Goal: Transaction & Acquisition: Download file/media

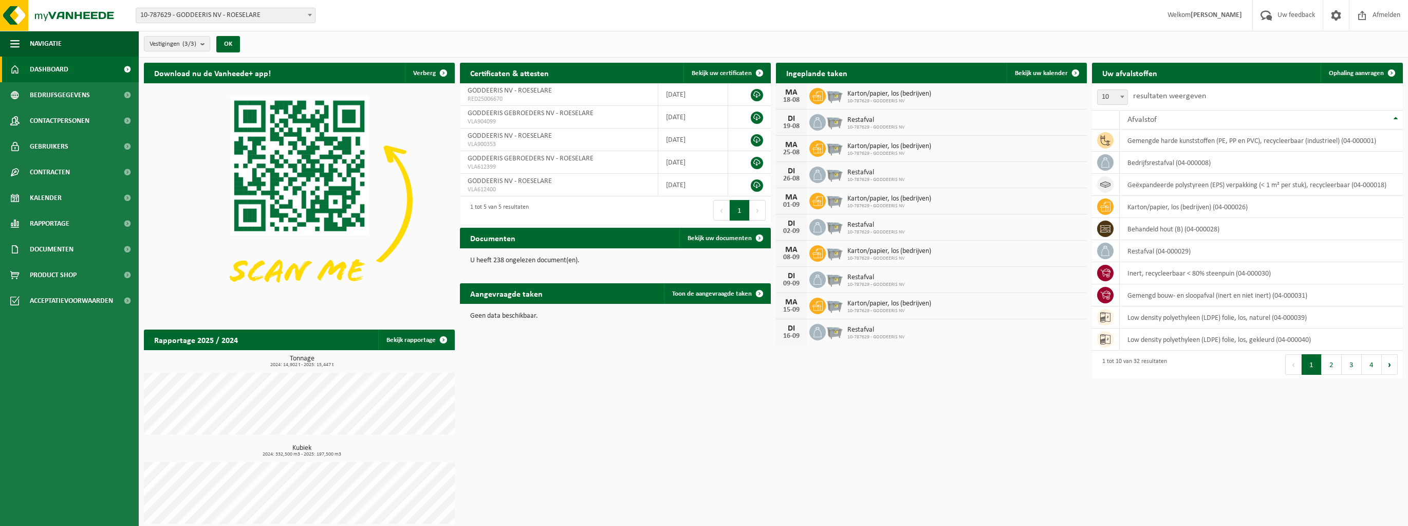
scroll to position [7, 0]
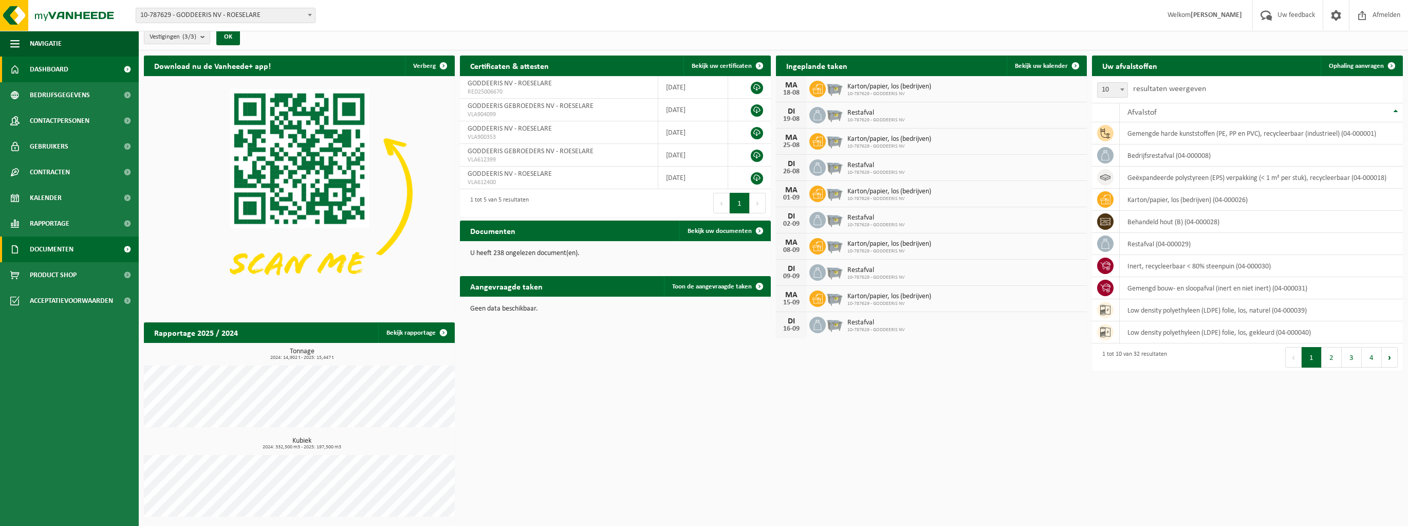
click at [66, 249] on span "Documenten" at bounding box center [52, 249] width 44 height 26
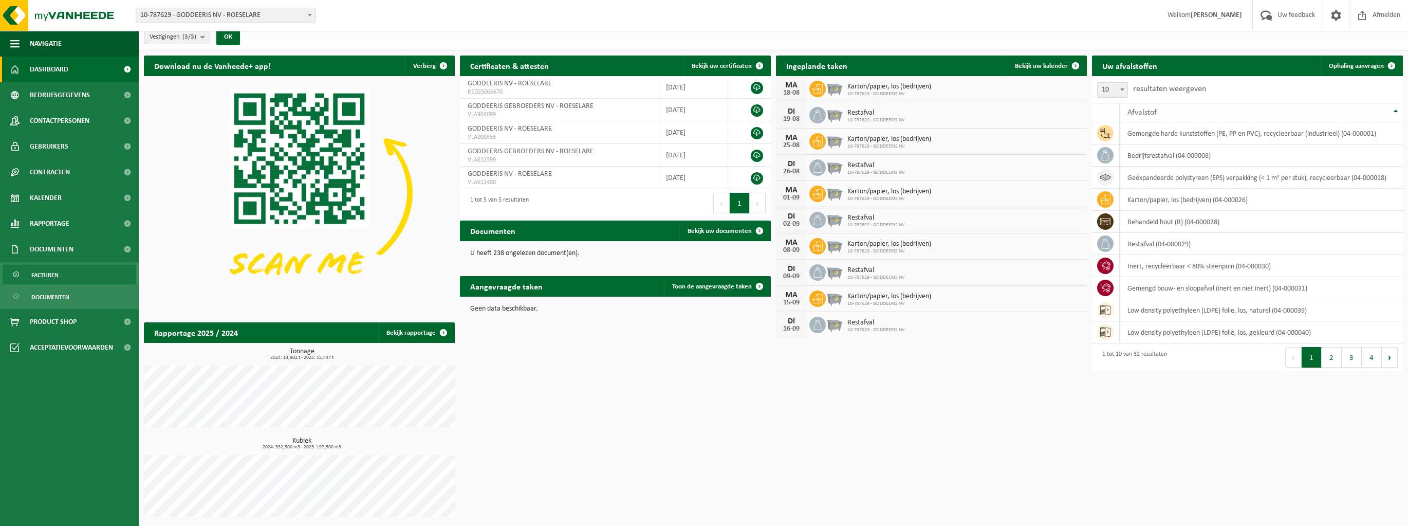
click at [58, 272] on span "Facturen" at bounding box center [44, 275] width 27 height 20
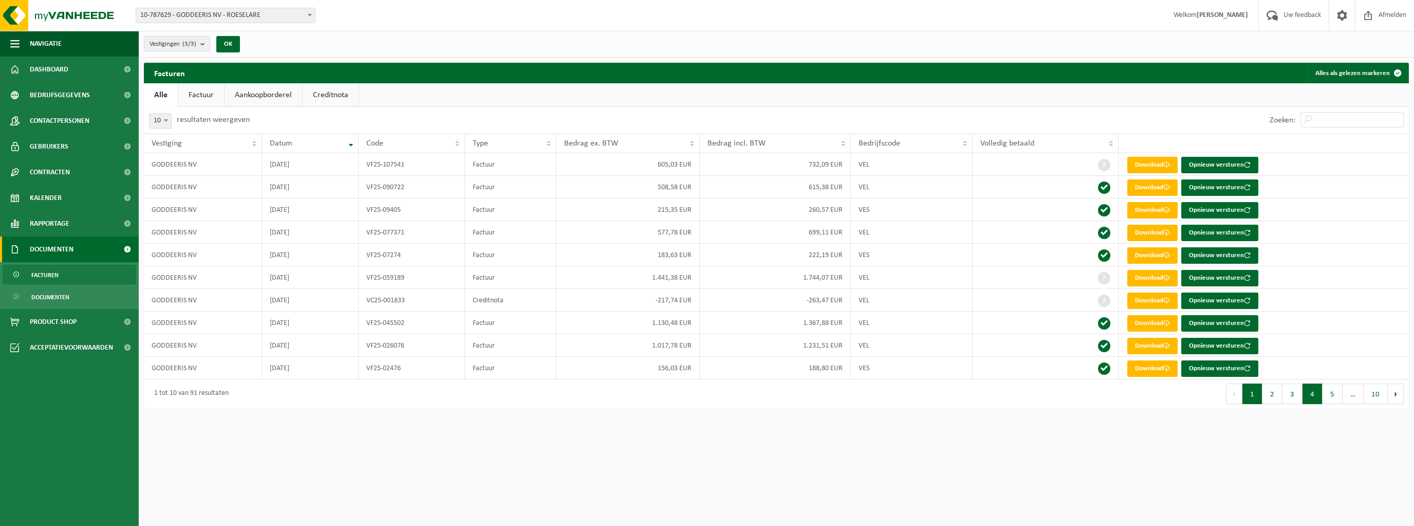
click at [1312, 391] on button "4" at bounding box center [1313, 393] width 20 height 21
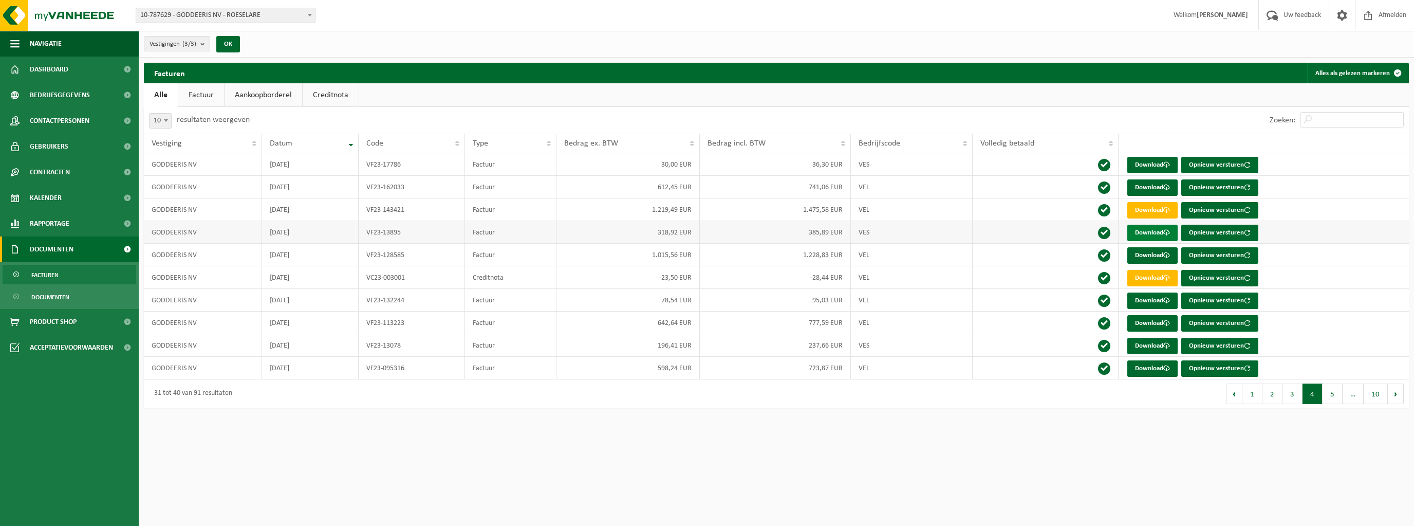
click at [1162, 232] on link "Download" at bounding box center [1153, 233] width 50 height 16
click at [1159, 278] on link "Download" at bounding box center [1153, 278] width 50 height 16
click at [1153, 298] on link "Download" at bounding box center [1153, 300] width 50 height 16
click at [1154, 327] on link "Download" at bounding box center [1153, 323] width 50 height 16
click at [1149, 364] on link "Download" at bounding box center [1153, 368] width 50 height 16
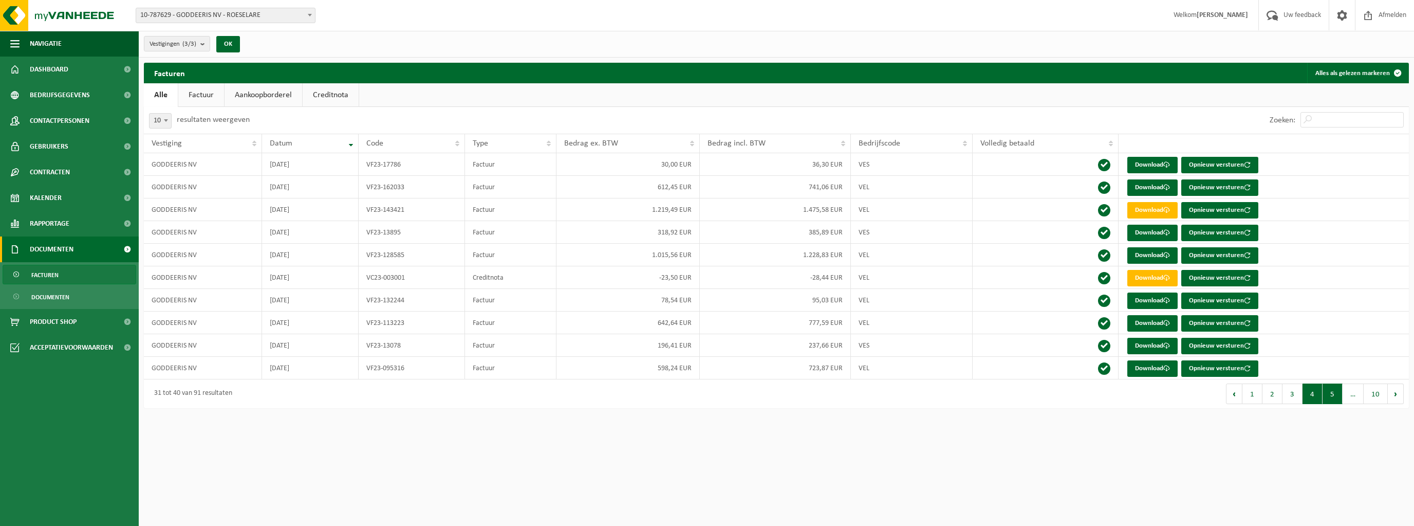
click at [1329, 395] on button "5" at bounding box center [1333, 393] width 20 height 21
click at [1174, 165] on link "Download" at bounding box center [1153, 165] width 50 height 16
click at [37, 298] on span "Documenten" at bounding box center [50, 297] width 38 height 20
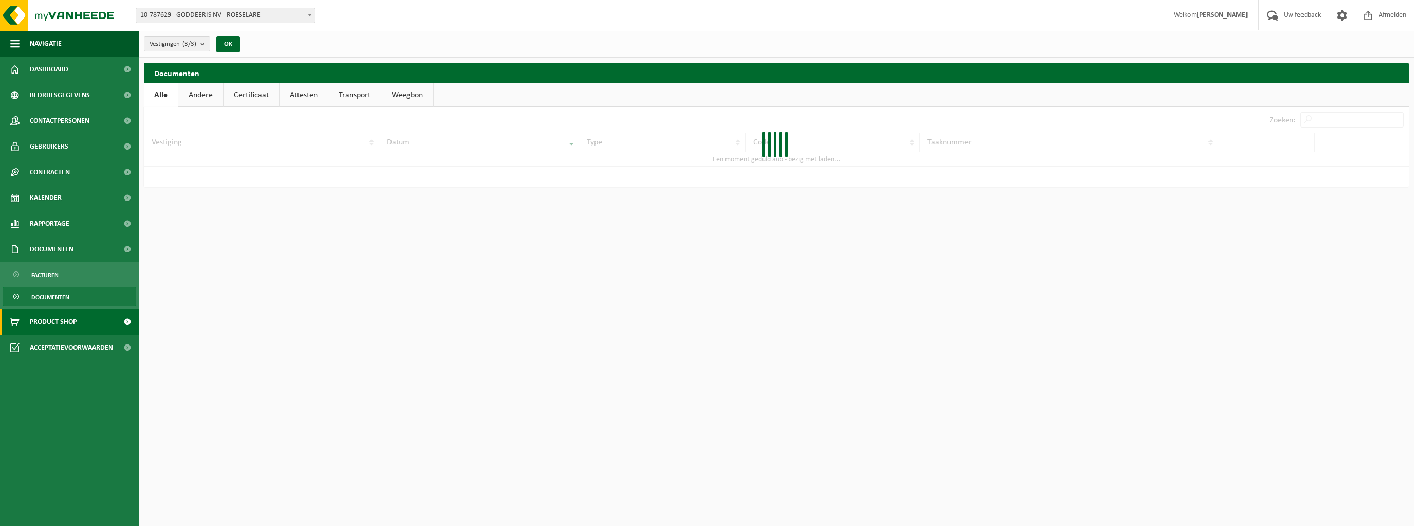
click at [58, 325] on span "Product Shop" at bounding box center [53, 322] width 47 height 26
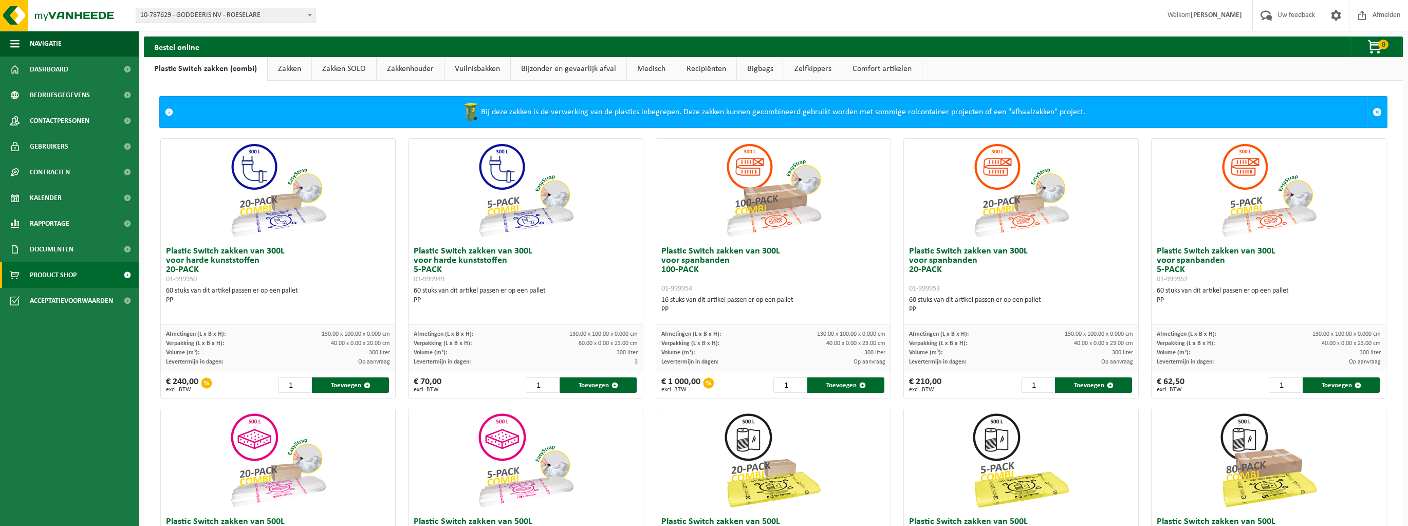
click at [392, 73] on link "Zakkenhouder" at bounding box center [410, 69] width 67 height 24
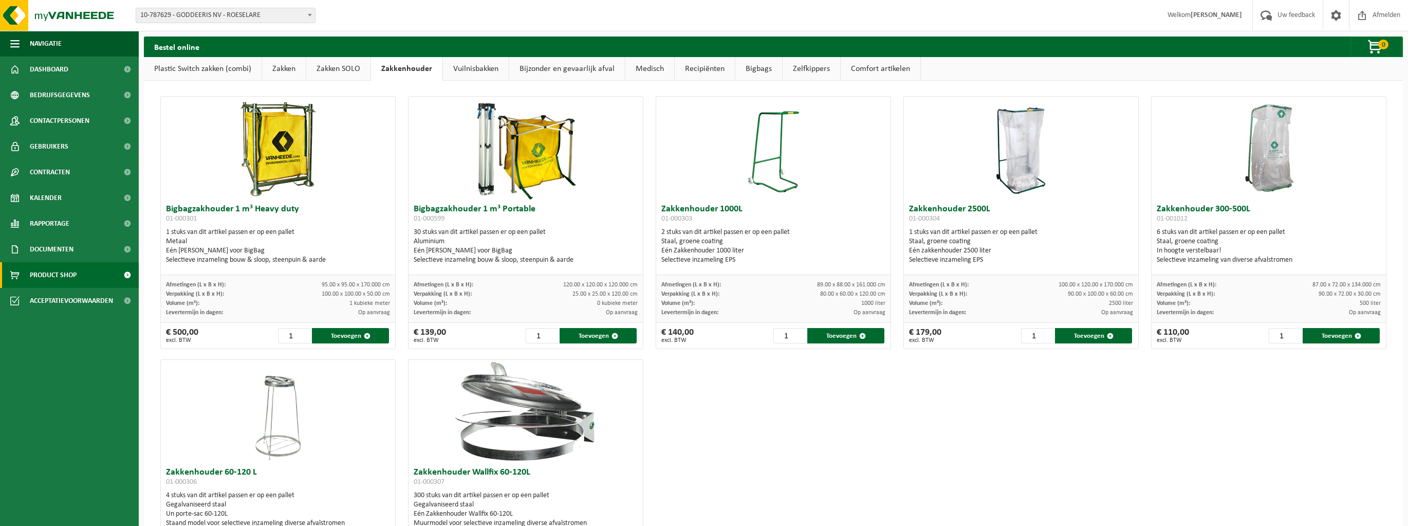
drag, startPoint x: 473, startPoint y: 68, endPoint x: 493, endPoint y: 71, distance: 20.3
click at [473, 68] on link "Vuilnisbakken" at bounding box center [476, 69] width 66 height 24
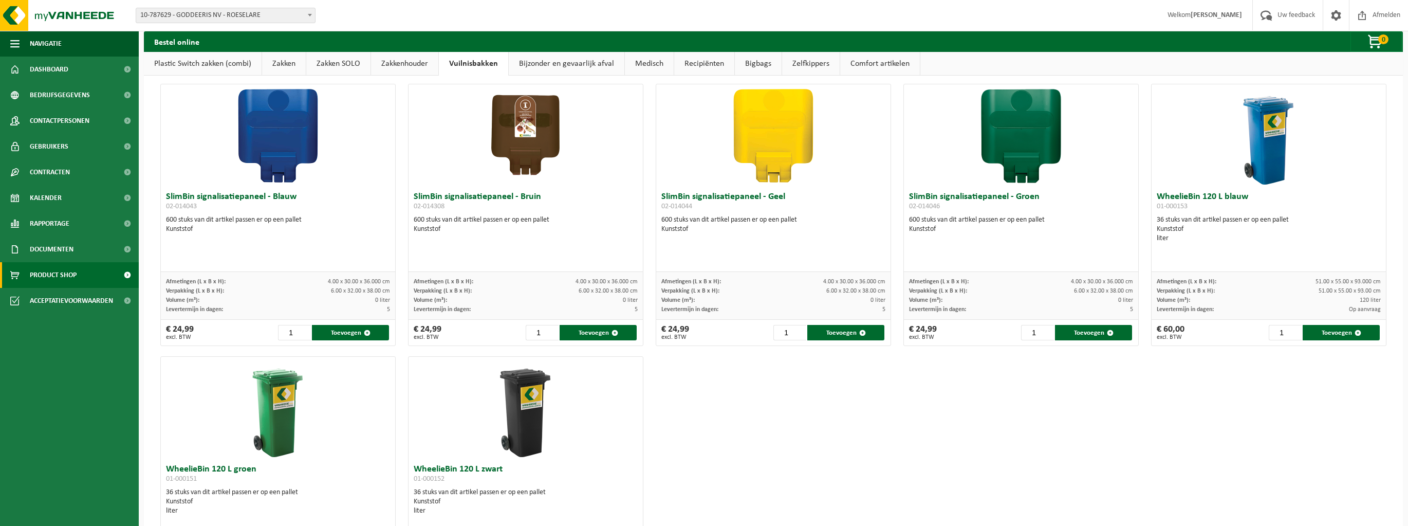
scroll to position [1110, 0]
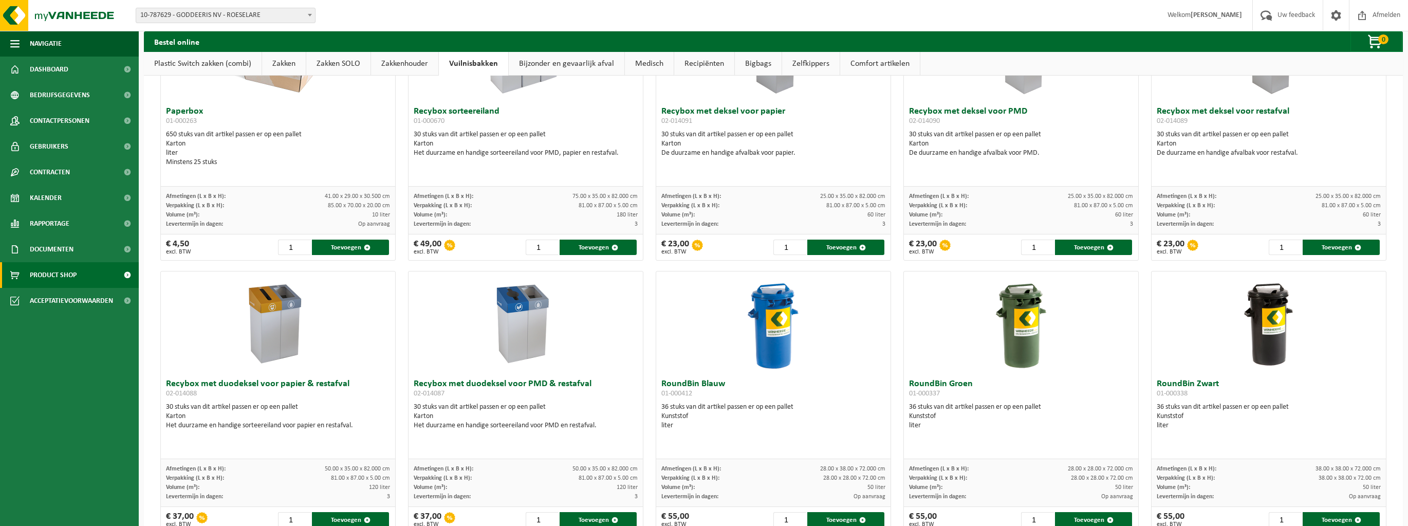
click at [558, 66] on link "Bijzonder en gevaarlijk afval" at bounding box center [567, 64] width 116 height 24
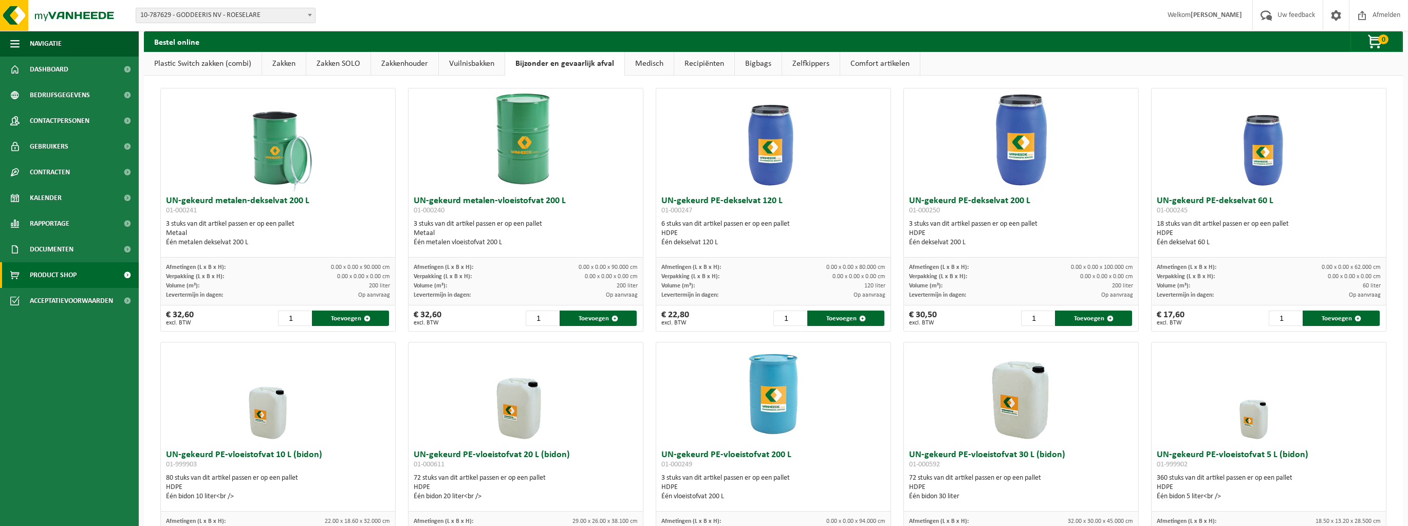
scroll to position [0, 0]
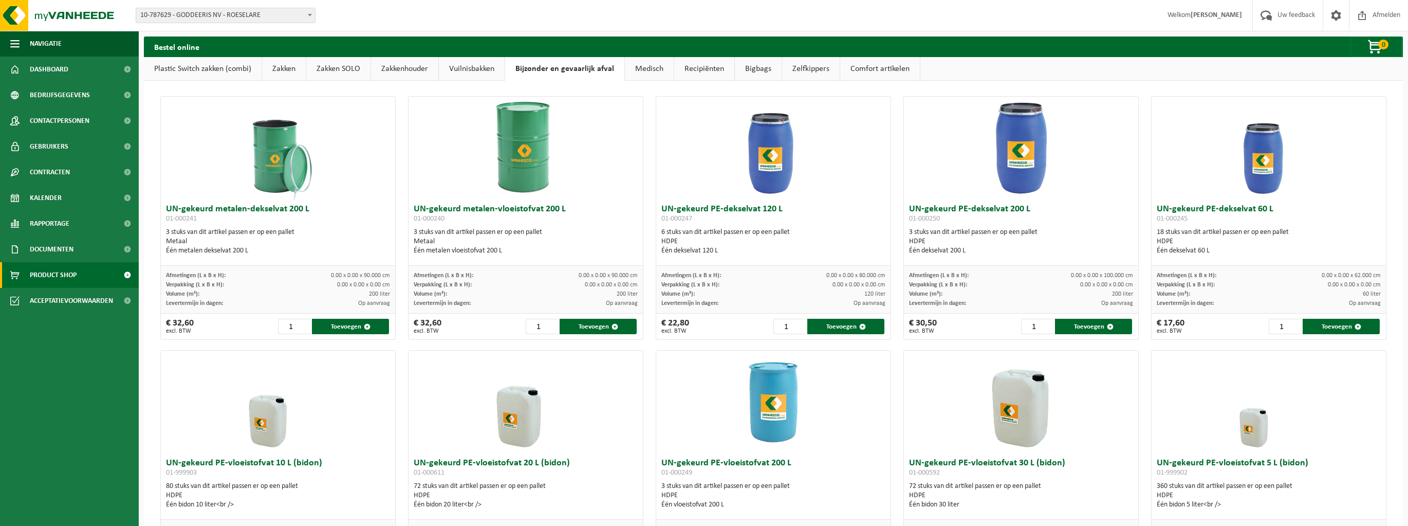
click at [654, 68] on link "Medisch" at bounding box center [649, 69] width 49 height 24
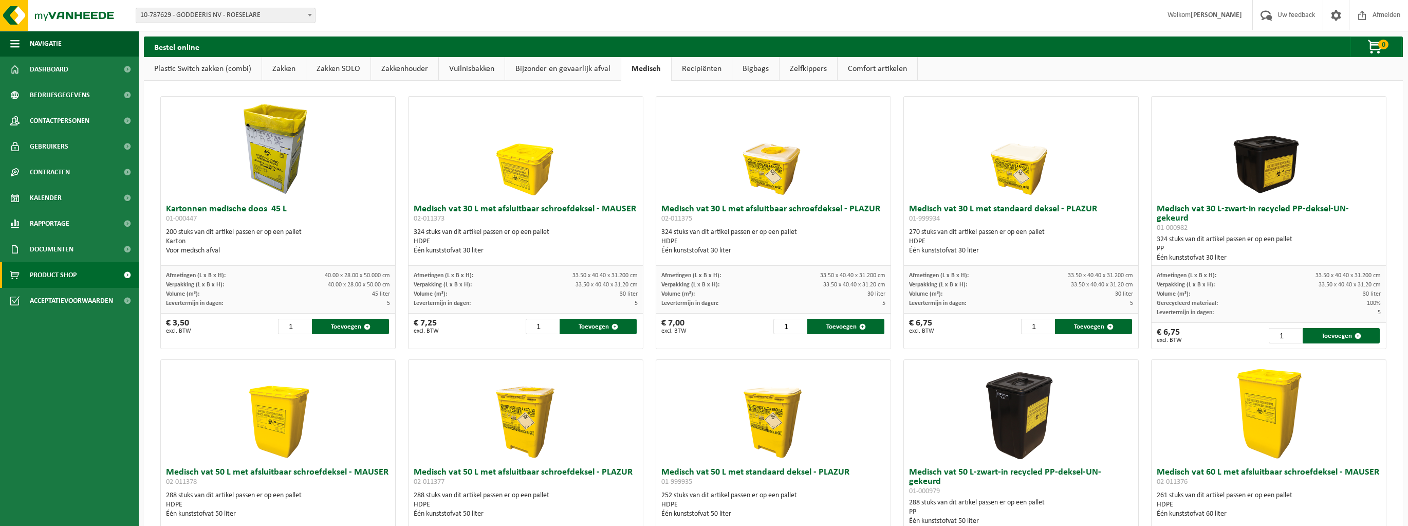
click at [722, 65] on link "Recipiënten" at bounding box center [702, 69] width 60 height 24
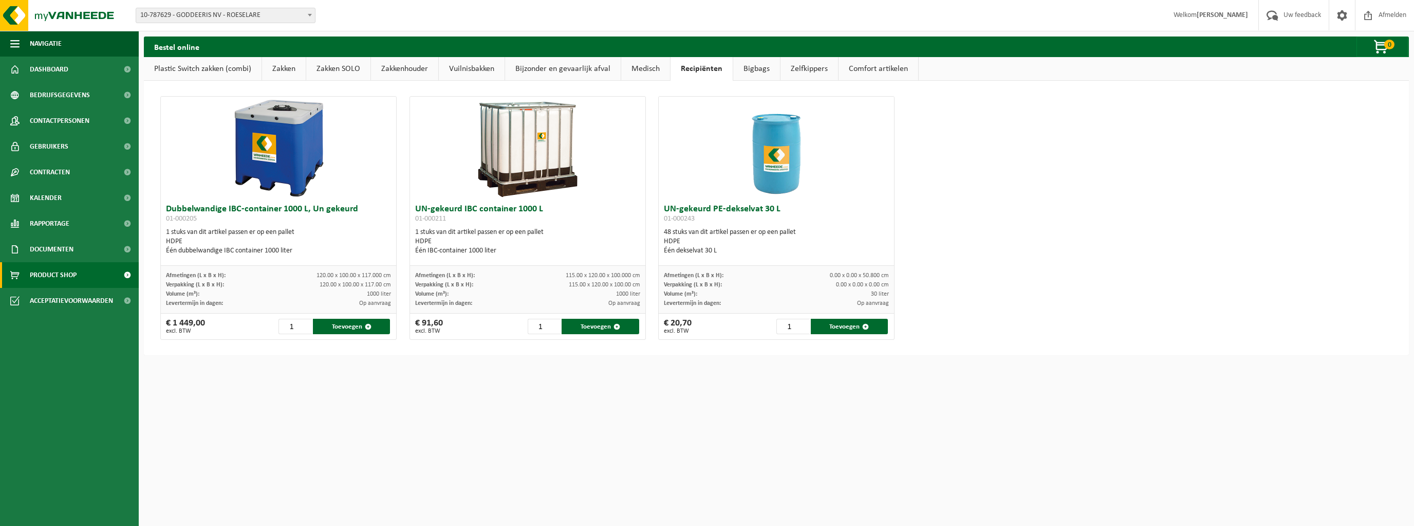
click at [752, 69] on link "Bigbags" at bounding box center [756, 69] width 47 height 24
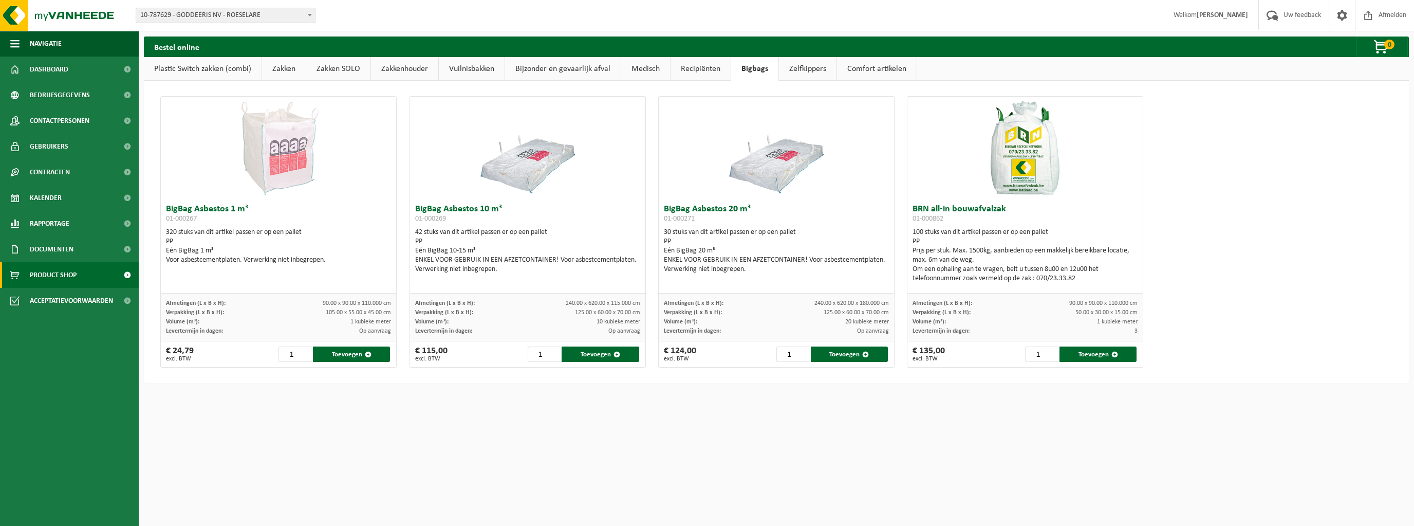
click at [808, 67] on link "Zelfkippers" at bounding box center [808, 69] width 58 height 24
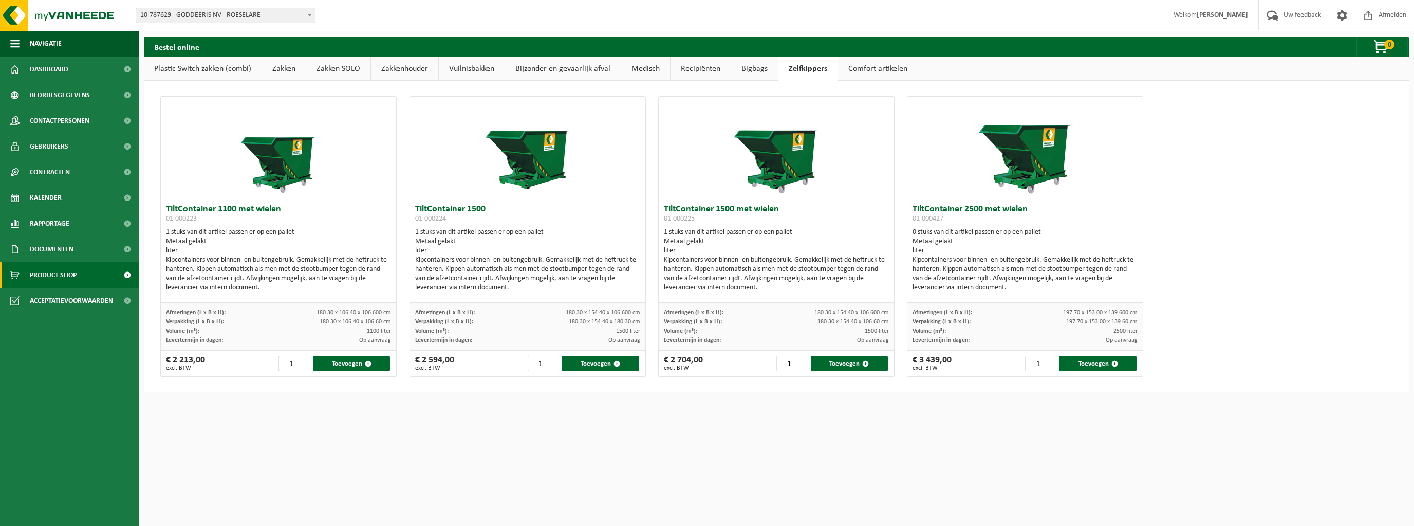
click at [867, 65] on link "Comfort artikelen" at bounding box center [878, 69] width 80 height 24
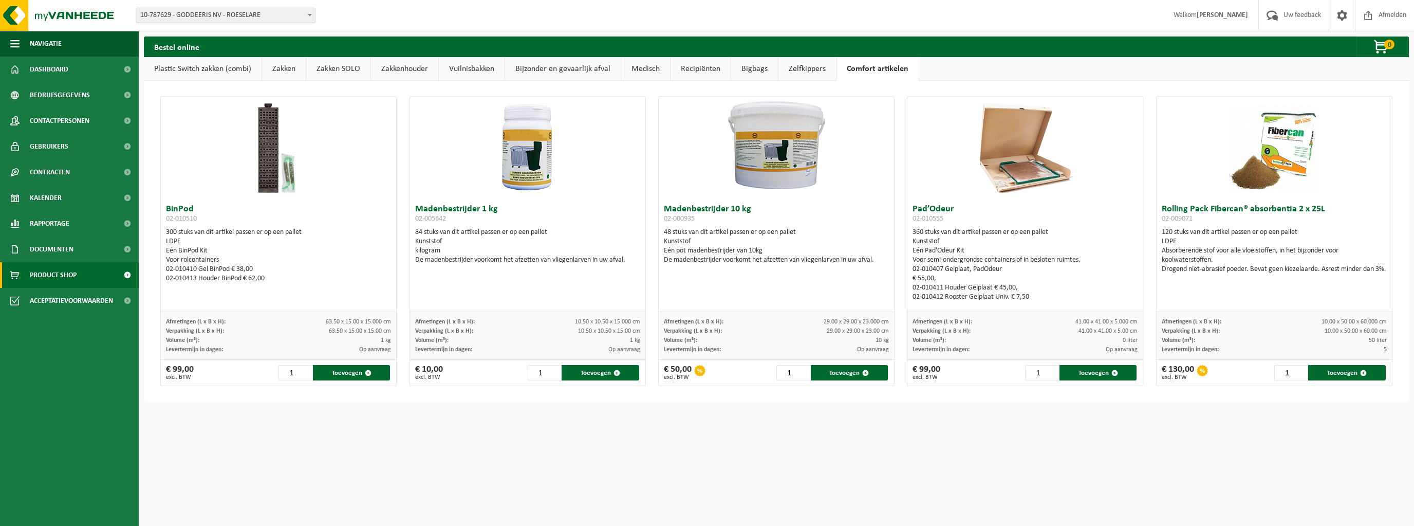
click at [206, 68] on link "Plastic Switch zakken (combi)" at bounding box center [203, 69] width 118 height 24
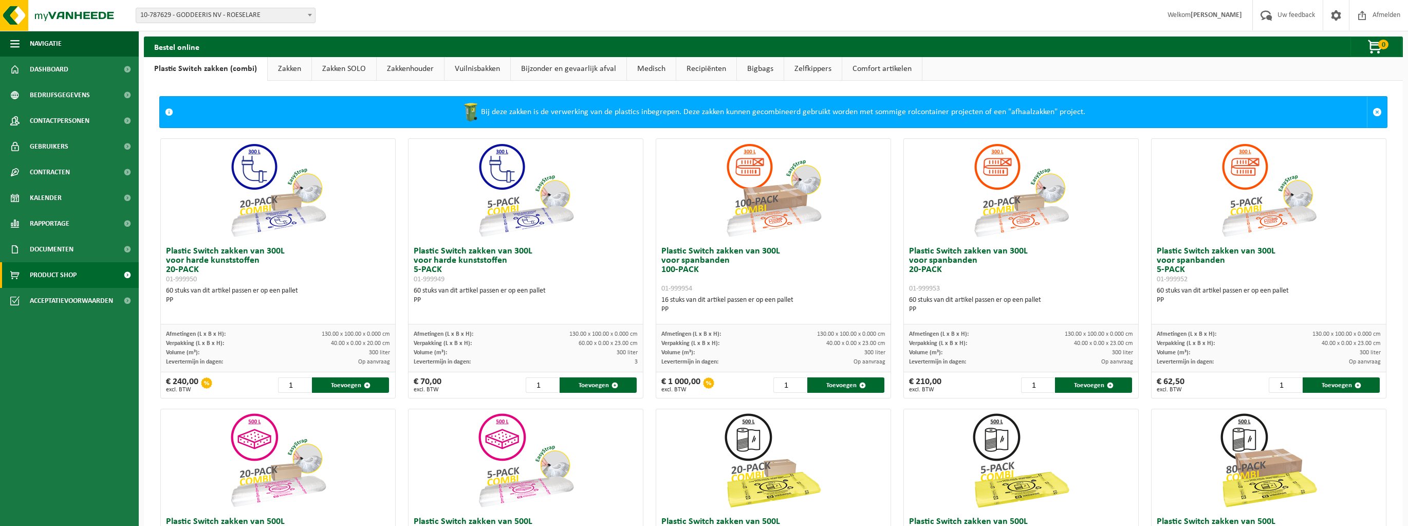
click at [284, 70] on link "Zakken" at bounding box center [290, 69] width 44 height 24
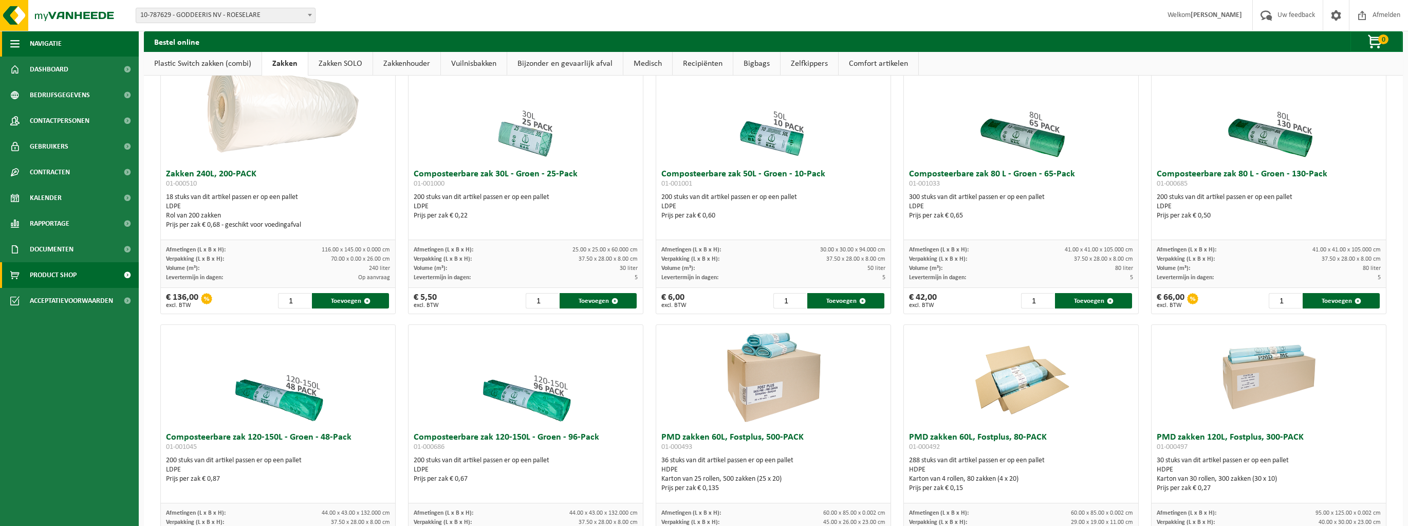
scroll to position [288, 0]
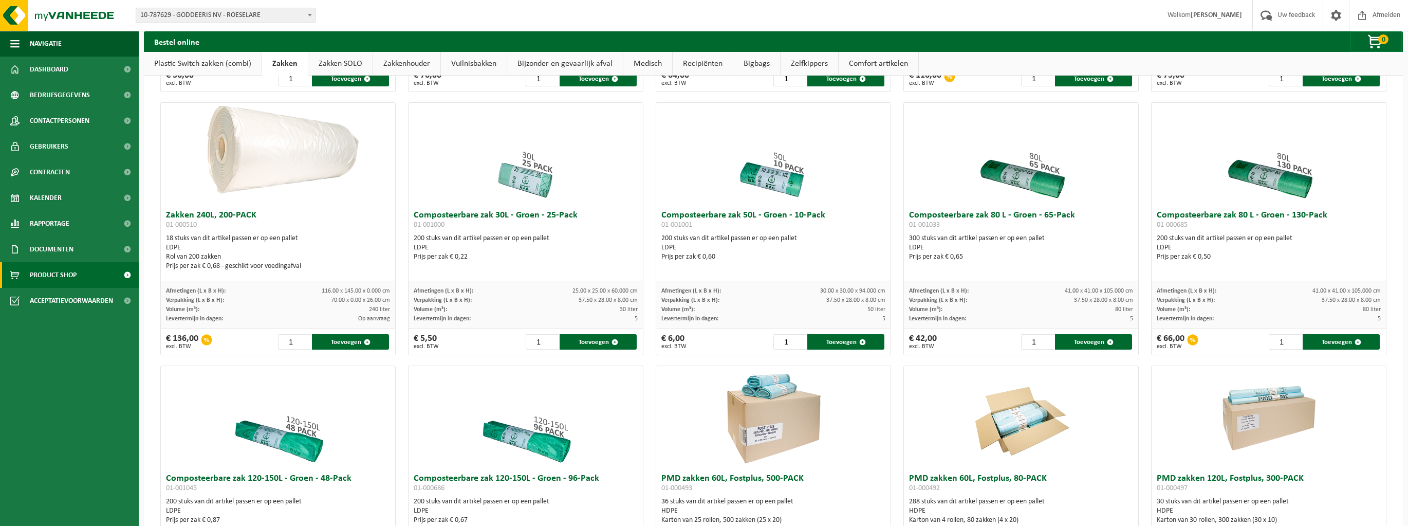
click at [186, 66] on link "Plastic Switch zakken (combi)" at bounding box center [203, 64] width 118 height 24
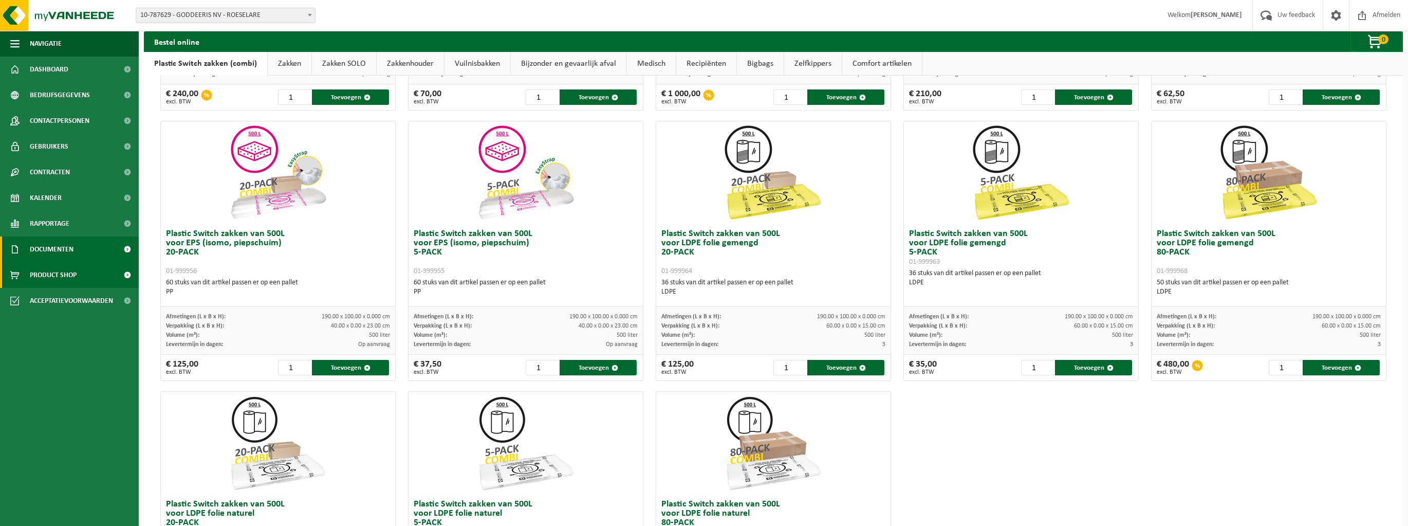
click at [63, 249] on span "Documenten" at bounding box center [52, 249] width 44 height 26
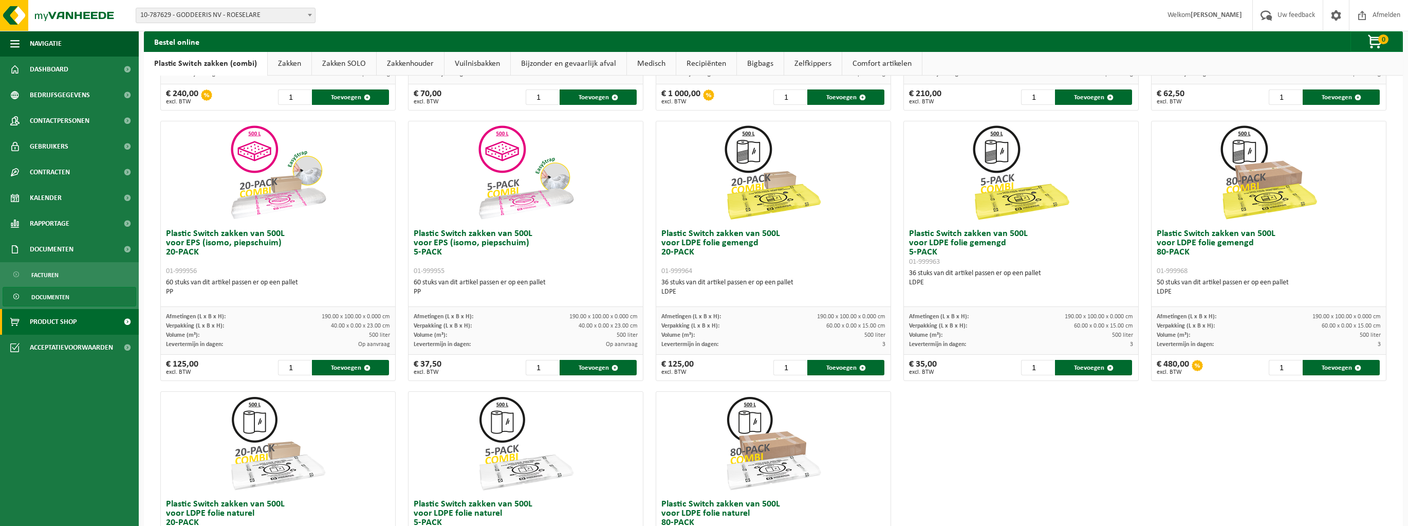
click at [52, 296] on span "Documenten" at bounding box center [50, 297] width 38 height 20
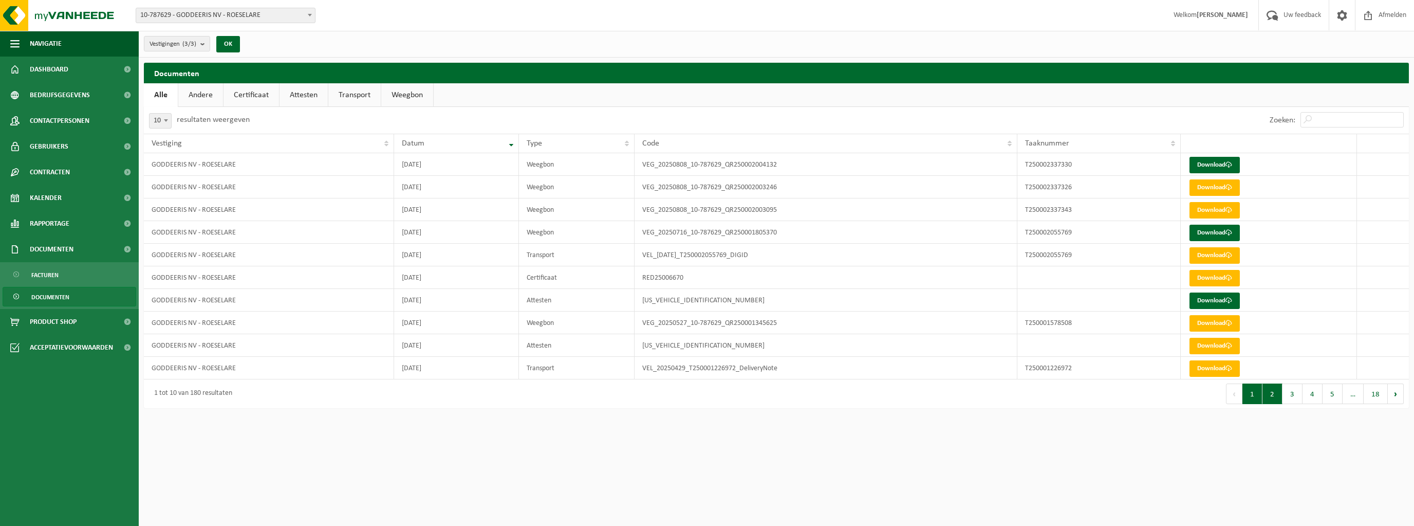
click at [1273, 394] on button "2" at bounding box center [1273, 393] width 20 height 21
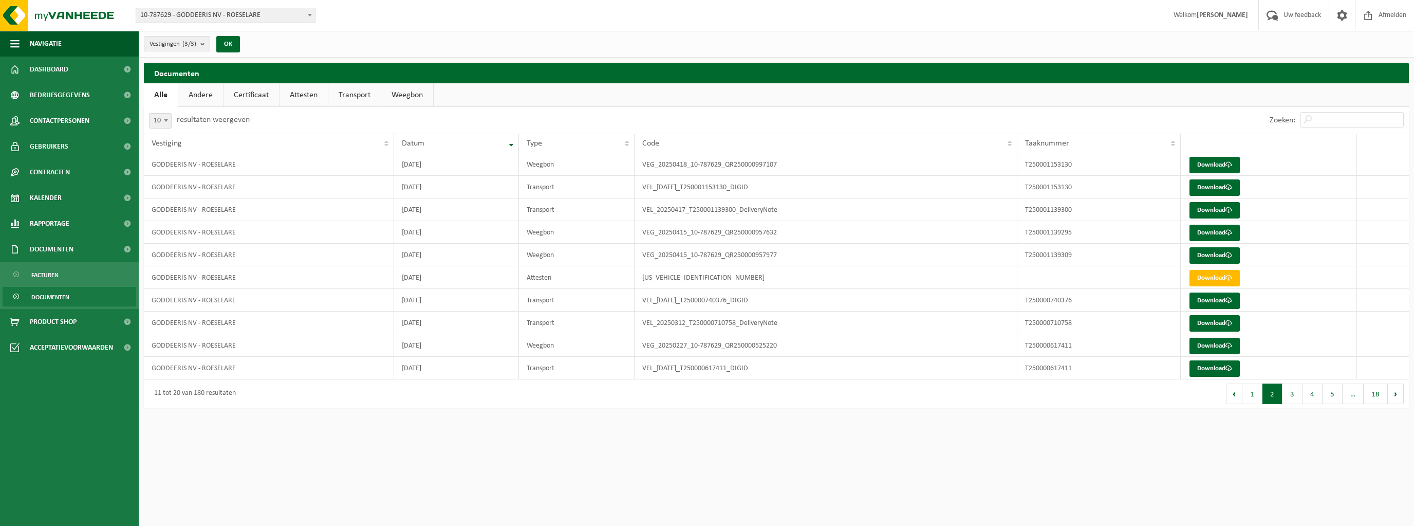
click at [1273, 394] on button "2" at bounding box center [1273, 393] width 20 height 21
click at [101, 280] on link "Facturen" at bounding box center [70, 275] width 134 height 20
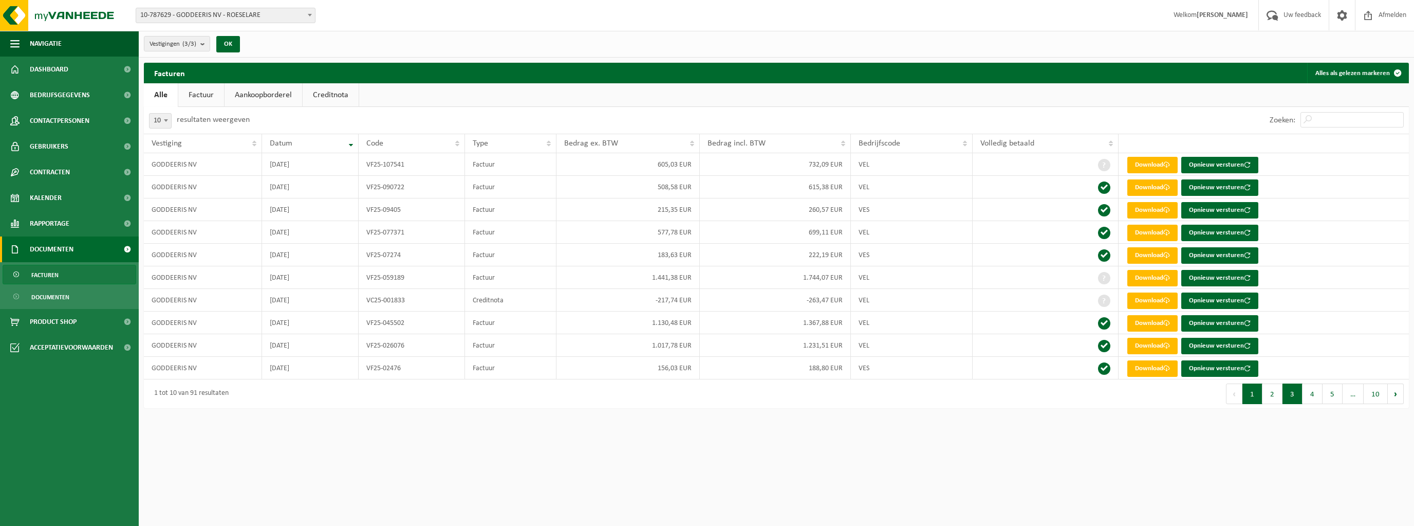
click at [1295, 392] on button "3" at bounding box center [1293, 393] width 20 height 21
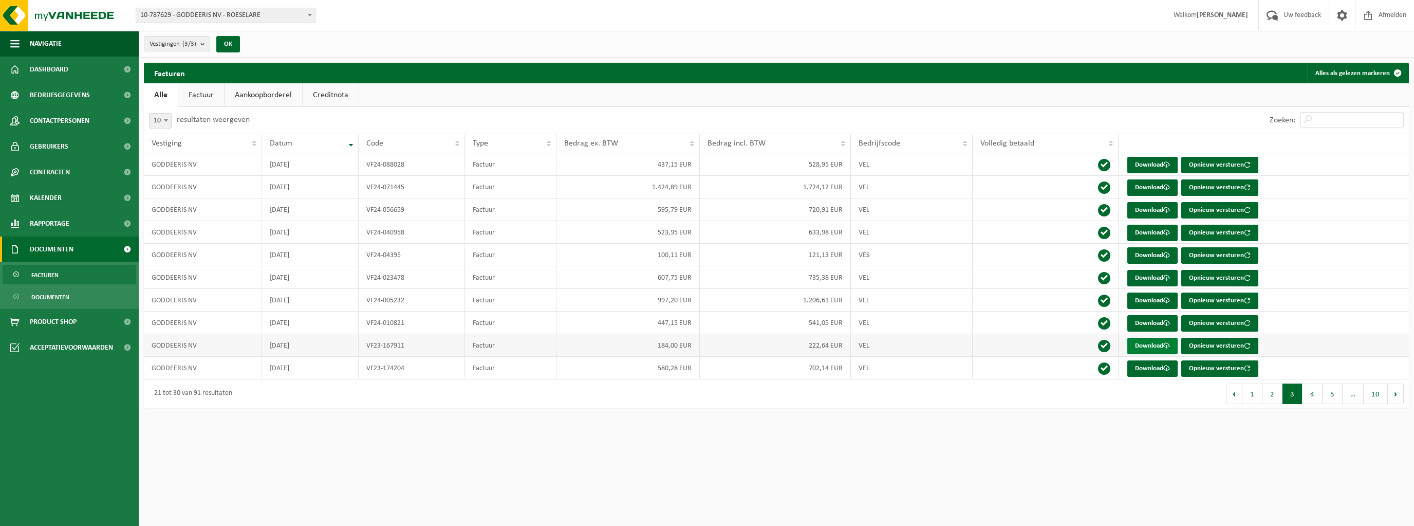
click at [1153, 342] on link "Download" at bounding box center [1153, 346] width 50 height 16
click at [1152, 325] on link "Download" at bounding box center [1153, 323] width 50 height 16
click at [1149, 300] on link "Download" at bounding box center [1153, 300] width 50 height 16
click at [1141, 275] on link "Download" at bounding box center [1153, 278] width 50 height 16
click at [1315, 398] on button "4" at bounding box center [1313, 393] width 20 height 21
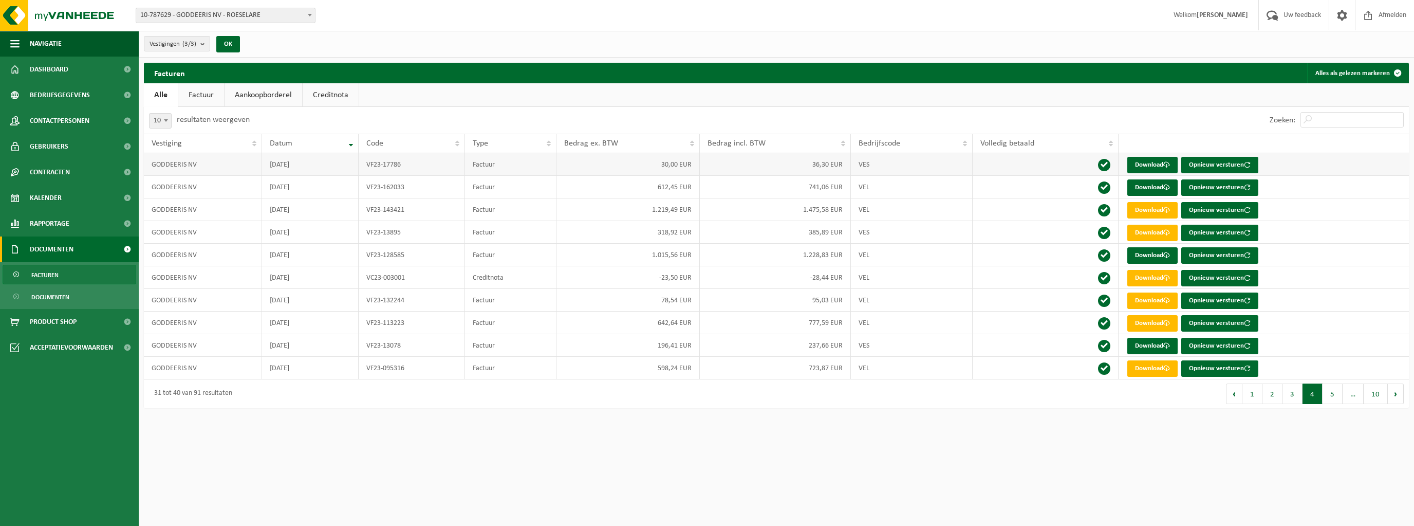
click at [822, 166] on td "36,30 EUR" at bounding box center [775, 164] width 151 height 23
click at [1142, 161] on link "Download" at bounding box center [1153, 165] width 50 height 16
click at [1153, 186] on link "Download" at bounding box center [1153, 187] width 50 height 16
click at [1151, 210] on link "Download" at bounding box center [1153, 210] width 50 height 16
click at [1159, 232] on link "Download" at bounding box center [1153, 233] width 50 height 16
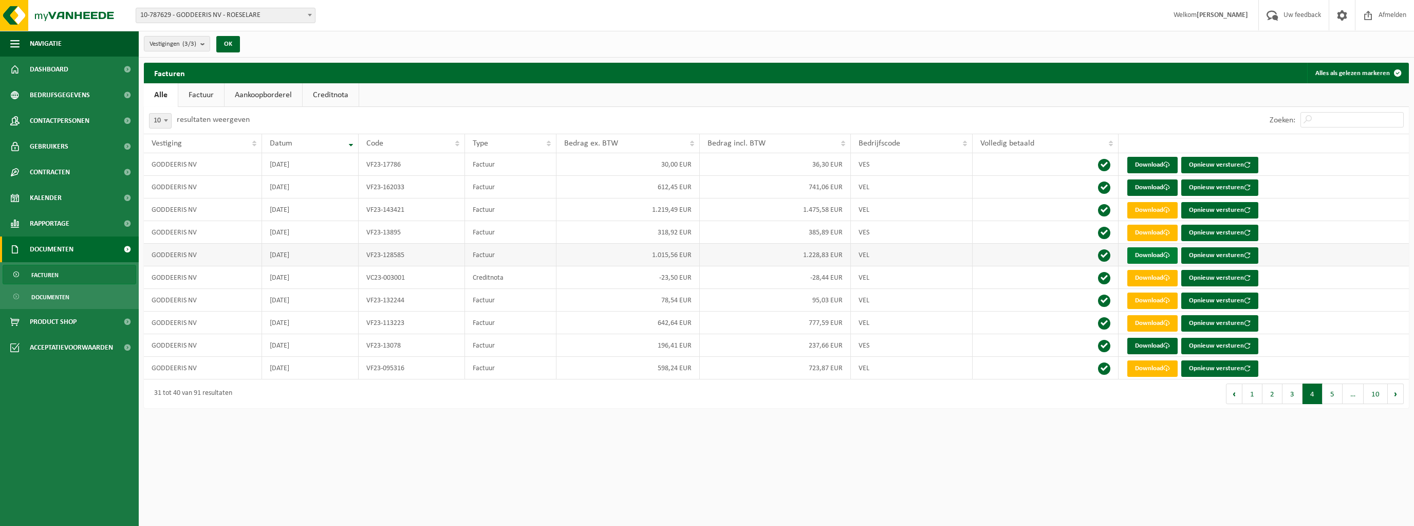
click at [1145, 255] on link "Download" at bounding box center [1153, 255] width 50 height 16
click at [1151, 230] on link "Download" at bounding box center [1153, 233] width 50 height 16
click at [1143, 254] on link "Download" at bounding box center [1153, 255] width 50 height 16
click at [1152, 300] on link "Download" at bounding box center [1153, 300] width 50 height 16
click at [1161, 320] on link "Download" at bounding box center [1153, 323] width 50 height 16
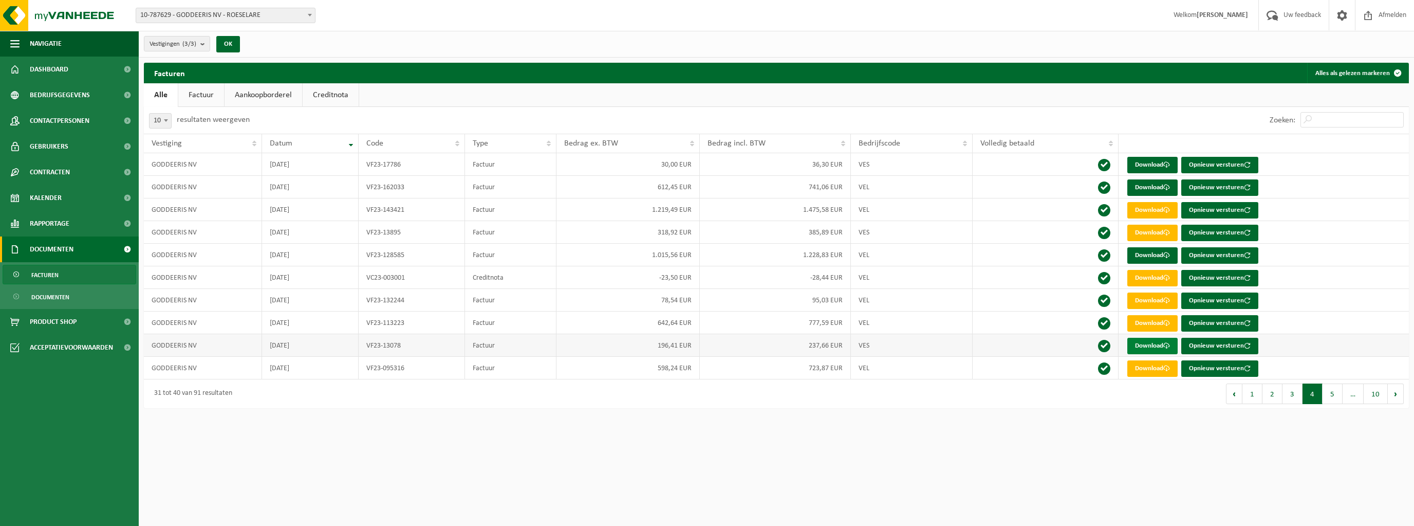
click at [1138, 344] on link "Download" at bounding box center [1153, 346] width 50 height 16
click at [1144, 364] on link "Download" at bounding box center [1153, 368] width 50 height 16
click at [1334, 388] on button "5" at bounding box center [1333, 393] width 20 height 21
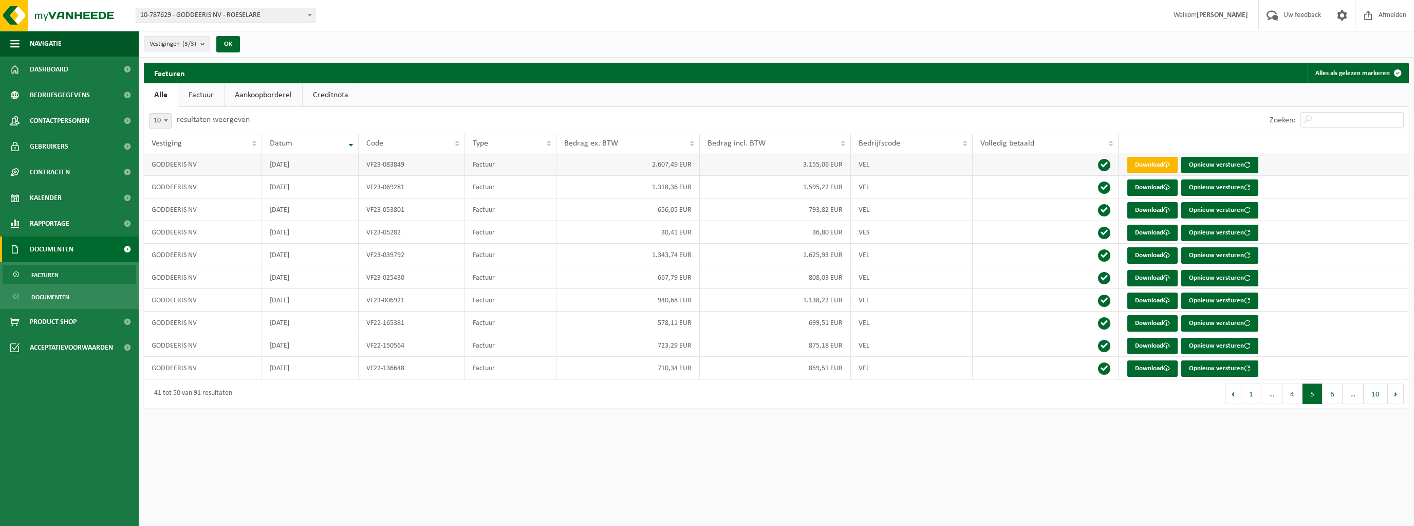
click at [1164, 164] on link "Download" at bounding box center [1153, 165] width 50 height 16
click at [1138, 189] on link "Download" at bounding box center [1153, 187] width 50 height 16
click at [1141, 211] on link "Download" at bounding box center [1153, 210] width 50 height 16
click at [1143, 231] on link "Download" at bounding box center [1153, 233] width 50 height 16
click at [1157, 255] on link "Download" at bounding box center [1153, 255] width 50 height 16
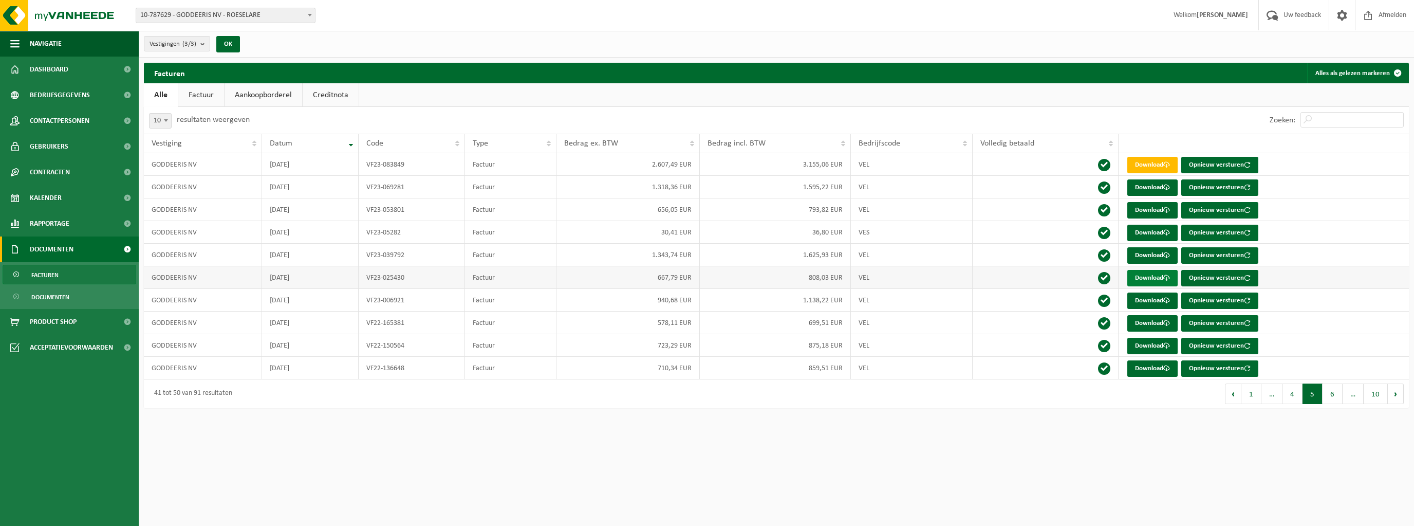
click at [1164, 274] on link "Download" at bounding box center [1153, 278] width 50 height 16
click at [1145, 300] on link "Download" at bounding box center [1153, 300] width 50 height 16
click at [1146, 302] on link "Download" at bounding box center [1153, 300] width 50 height 16
click at [1144, 300] on link "Download" at bounding box center [1153, 300] width 50 height 16
click at [1141, 321] on link "Download" at bounding box center [1153, 323] width 50 height 16
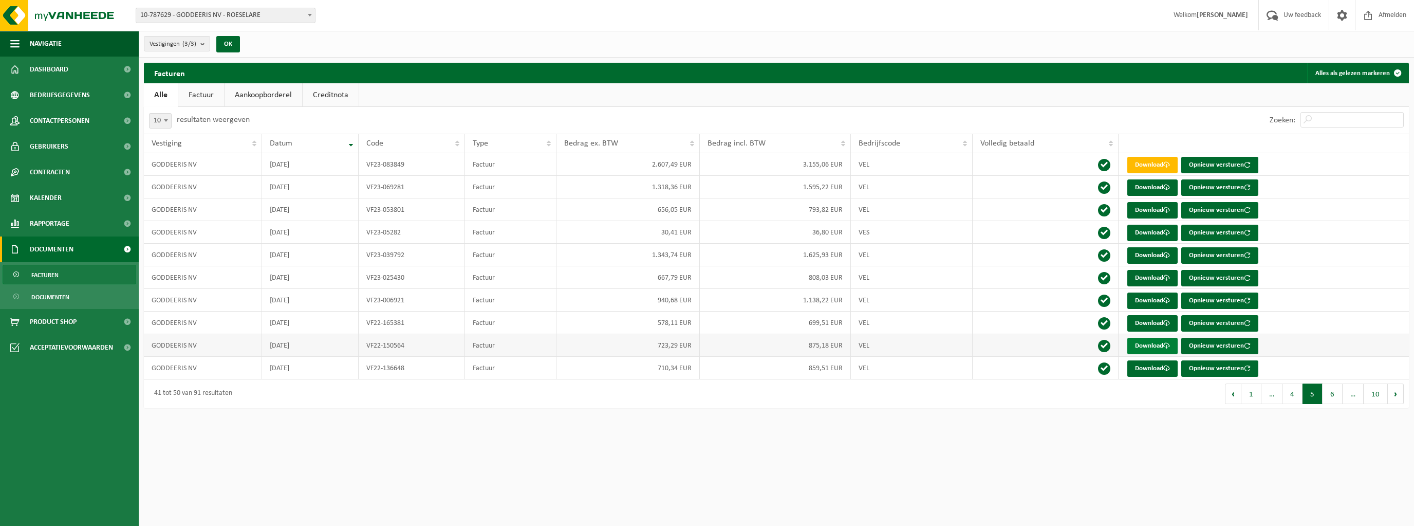
click at [1143, 348] on link "Download" at bounding box center [1153, 346] width 50 height 16
click at [1152, 368] on link "Download" at bounding box center [1153, 368] width 50 height 16
click at [1336, 393] on button "6" at bounding box center [1333, 393] width 20 height 21
click at [1153, 163] on link "Download" at bounding box center [1153, 165] width 50 height 16
click at [1141, 187] on link "Download" at bounding box center [1153, 187] width 50 height 16
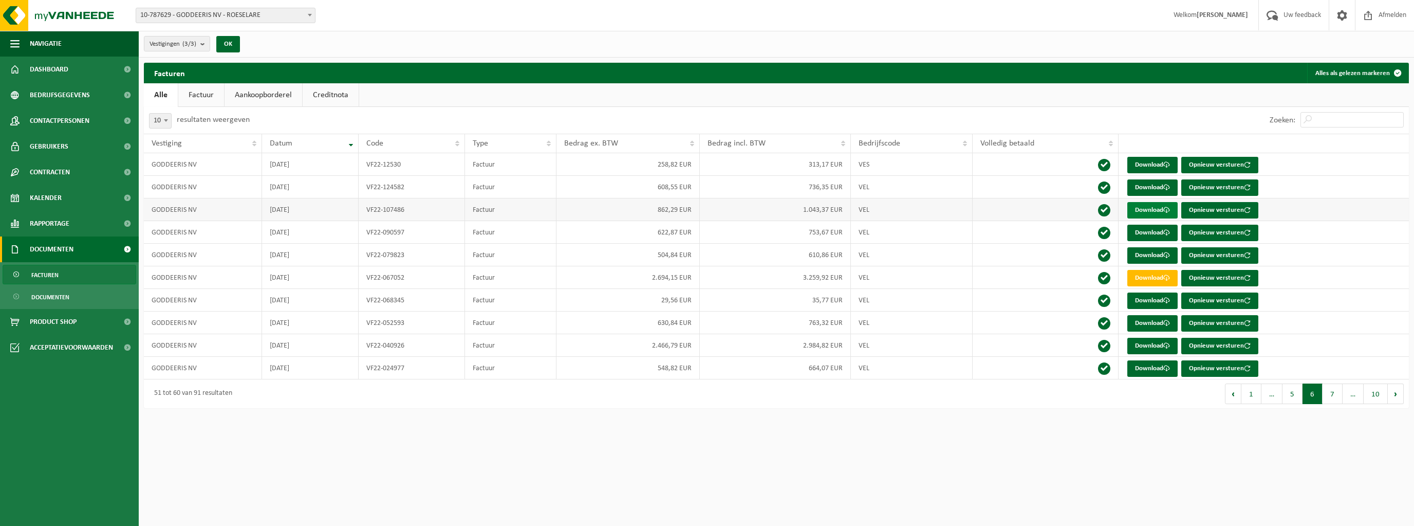
click at [1134, 212] on link "Download" at bounding box center [1153, 210] width 50 height 16
click at [1137, 231] on link "Download" at bounding box center [1153, 233] width 50 height 16
click at [1141, 252] on link "Download" at bounding box center [1153, 255] width 50 height 16
click at [1164, 279] on link "Download" at bounding box center [1153, 278] width 50 height 16
click at [1154, 301] on link "Download" at bounding box center [1153, 300] width 50 height 16
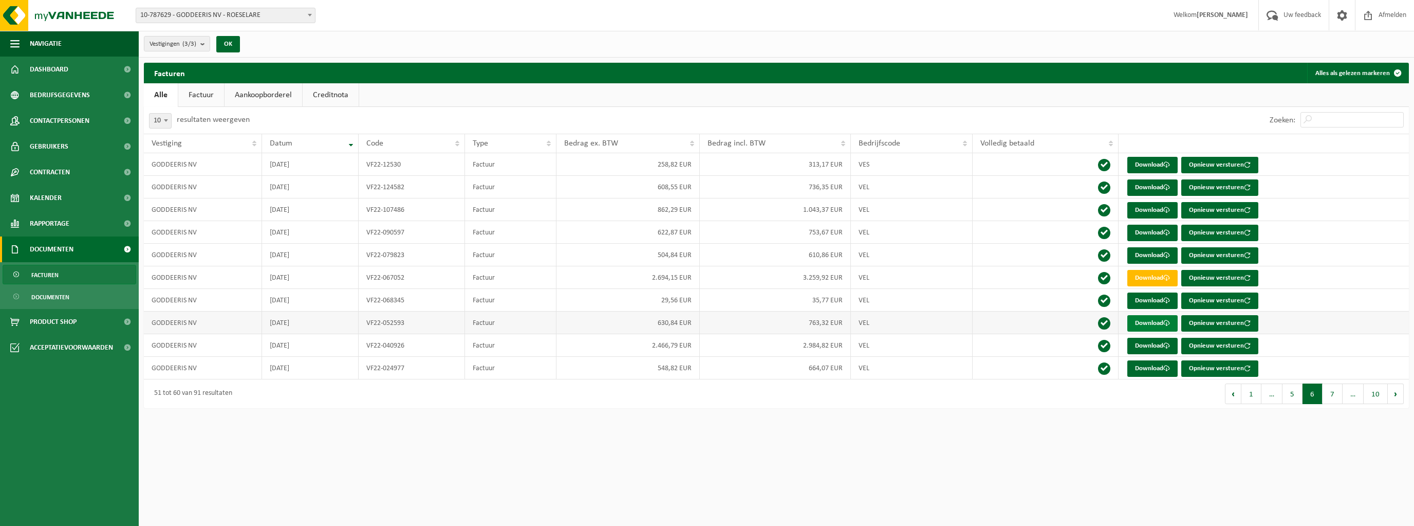
click at [1155, 322] on link "Download" at bounding box center [1153, 323] width 50 height 16
click at [1152, 344] on link "Download" at bounding box center [1153, 346] width 50 height 16
click at [1145, 366] on link "Download" at bounding box center [1153, 368] width 50 height 16
click at [1335, 393] on button "7" at bounding box center [1333, 393] width 20 height 21
click at [1145, 164] on link "Download" at bounding box center [1153, 165] width 50 height 16
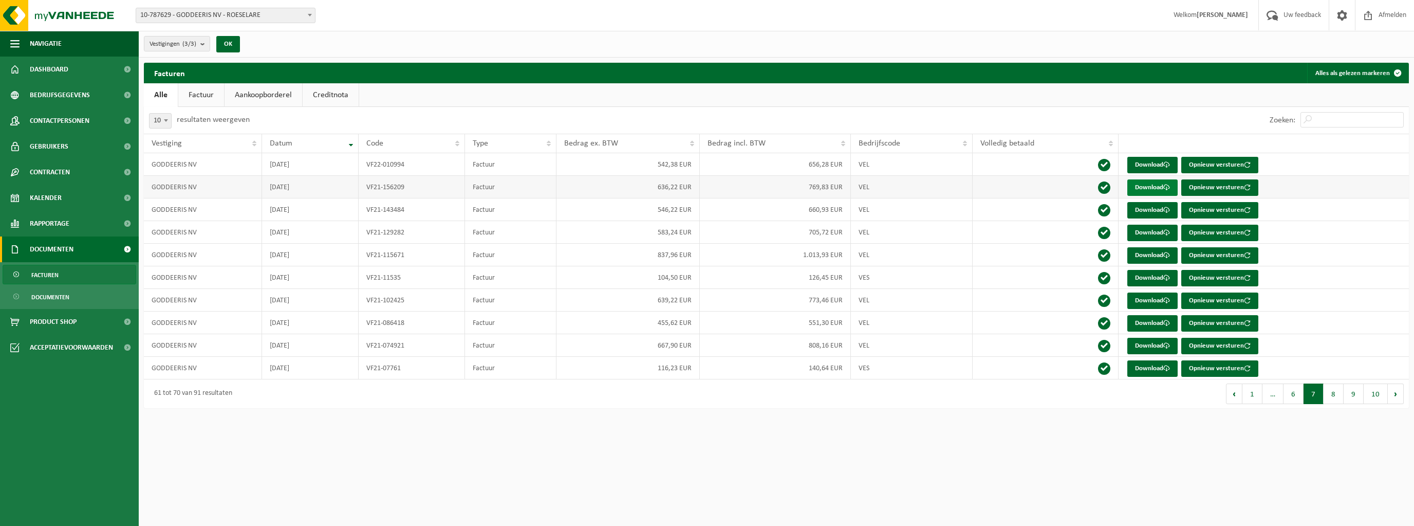
click at [1159, 186] on link "Download" at bounding box center [1153, 187] width 50 height 16
click at [1144, 211] on link "Download" at bounding box center [1153, 210] width 50 height 16
click at [1152, 236] on link "Download" at bounding box center [1153, 233] width 50 height 16
click at [1158, 251] on link "Download" at bounding box center [1153, 255] width 50 height 16
click at [1153, 274] on link "Download" at bounding box center [1153, 278] width 50 height 16
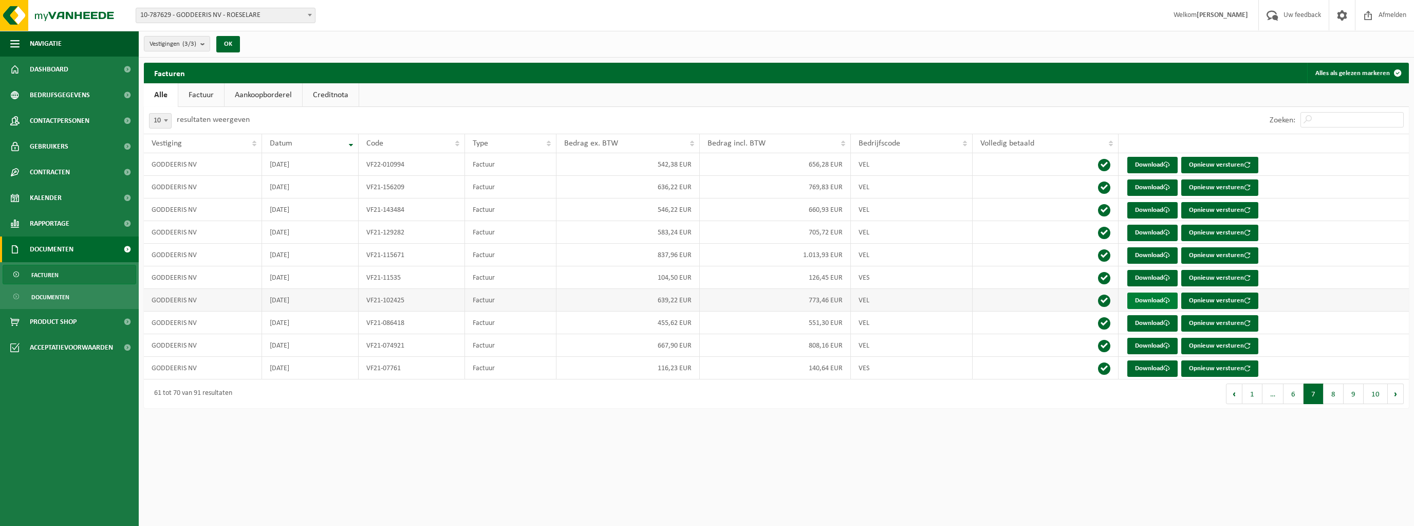
click at [1151, 297] on link "Download" at bounding box center [1153, 300] width 50 height 16
click at [1151, 320] on link "Download" at bounding box center [1153, 323] width 50 height 16
click at [1148, 341] on link "Download" at bounding box center [1153, 346] width 50 height 16
click at [1140, 372] on link "Download" at bounding box center [1153, 368] width 50 height 16
click at [1330, 395] on button "8" at bounding box center [1334, 393] width 20 height 21
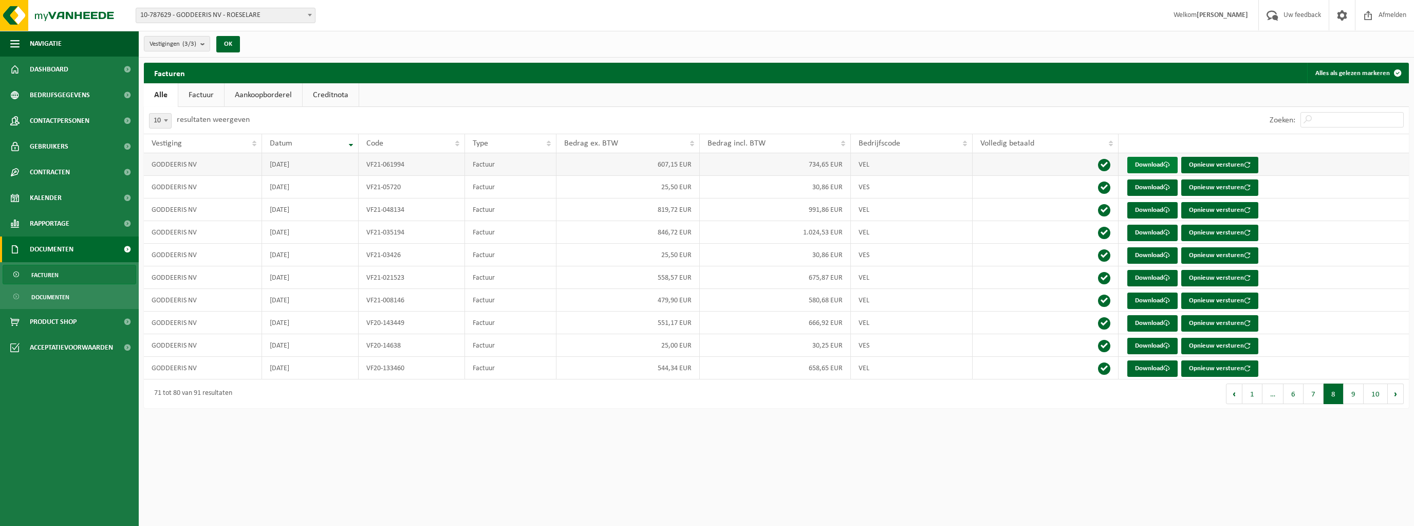
click at [1143, 160] on link "Download" at bounding box center [1153, 165] width 50 height 16
click at [1156, 186] on link "Download" at bounding box center [1153, 187] width 50 height 16
click at [1137, 211] on link "Download" at bounding box center [1153, 210] width 50 height 16
click at [1149, 230] on link "Download" at bounding box center [1153, 233] width 50 height 16
click at [1150, 251] on link "Download" at bounding box center [1153, 255] width 50 height 16
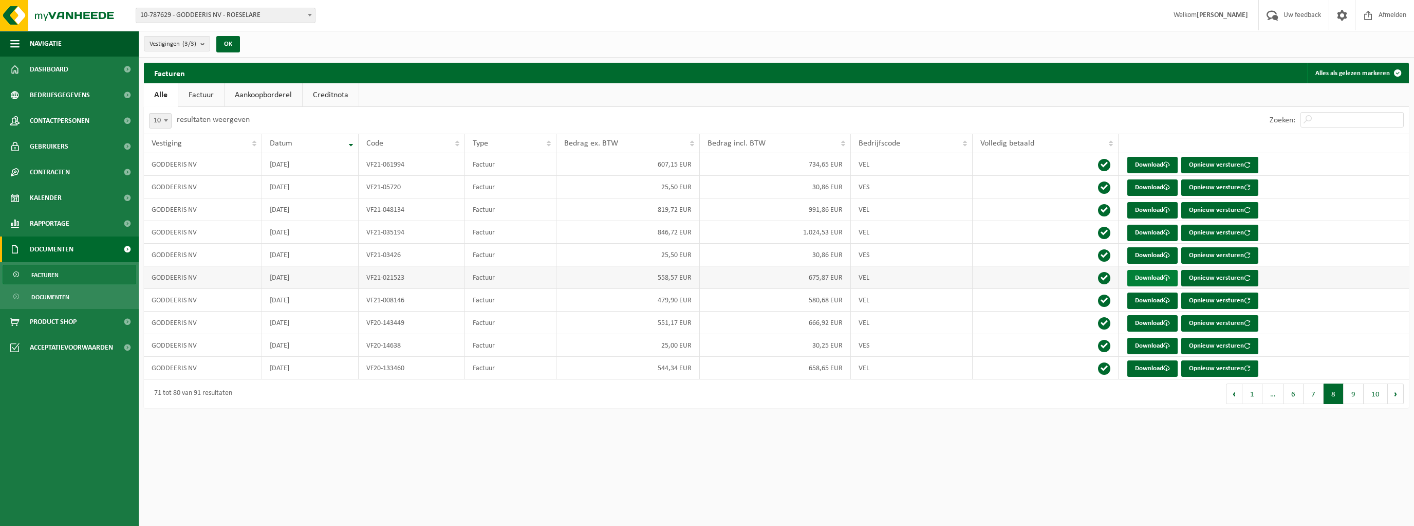
click at [1147, 277] on link "Download" at bounding box center [1153, 278] width 50 height 16
click at [1143, 275] on link "Download" at bounding box center [1153, 278] width 50 height 16
click at [1160, 297] on link "Download" at bounding box center [1153, 300] width 50 height 16
click at [1155, 323] on link "Download" at bounding box center [1153, 323] width 50 height 16
click at [1163, 340] on link "Download" at bounding box center [1153, 346] width 50 height 16
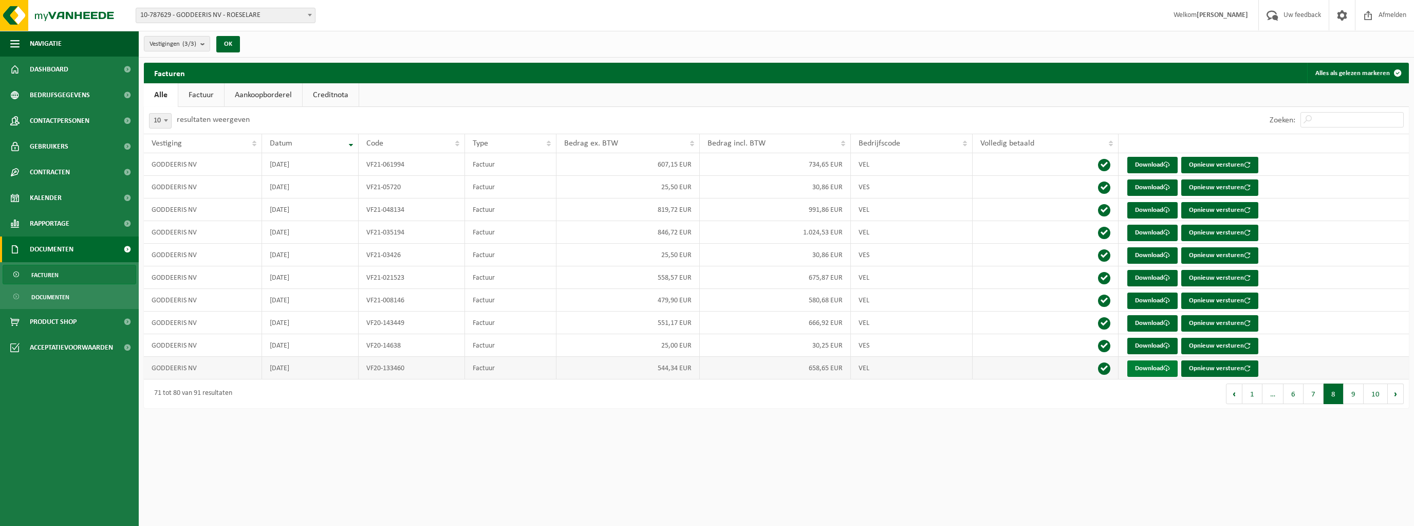
click at [1151, 364] on link "Download" at bounding box center [1153, 368] width 50 height 16
click at [1361, 391] on button "9" at bounding box center [1354, 393] width 20 height 21
click at [1148, 160] on link "Download" at bounding box center [1153, 165] width 50 height 16
click at [1151, 190] on link "Download" at bounding box center [1153, 187] width 50 height 16
click at [1151, 208] on link "Download" at bounding box center [1153, 210] width 50 height 16
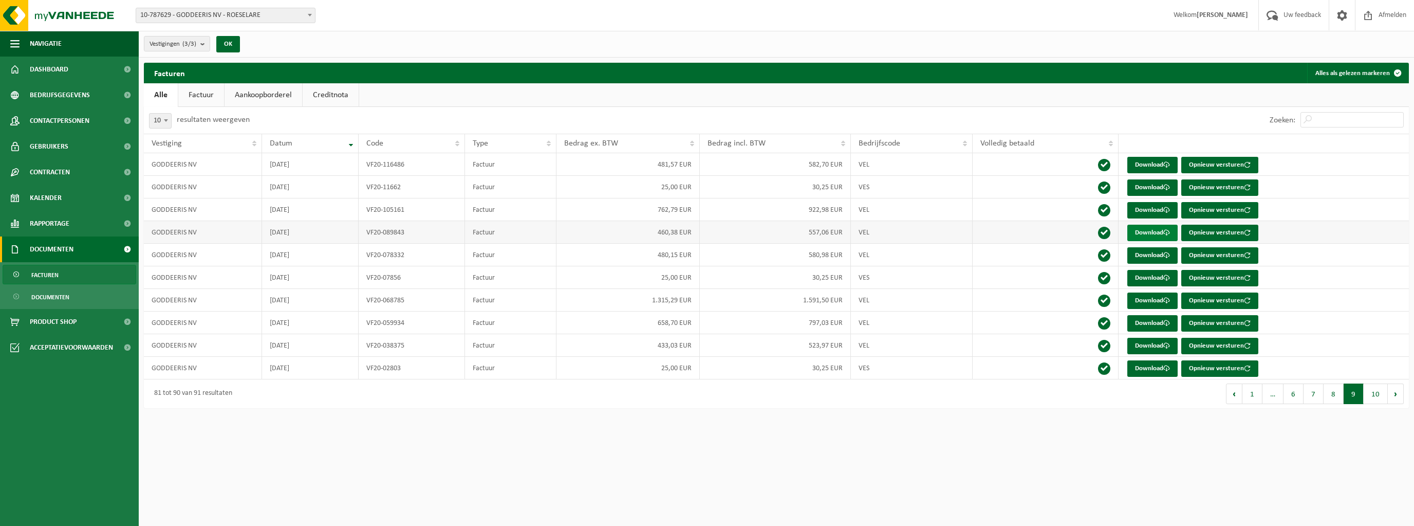
click at [1146, 228] on link "Download" at bounding box center [1153, 233] width 50 height 16
click at [1152, 255] on link "Download" at bounding box center [1153, 255] width 50 height 16
click at [1134, 274] on link "Download" at bounding box center [1153, 278] width 50 height 16
click at [1143, 253] on link "Download" at bounding box center [1153, 255] width 50 height 16
click at [1142, 301] on link "Download" at bounding box center [1153, 300] width 50 height 16
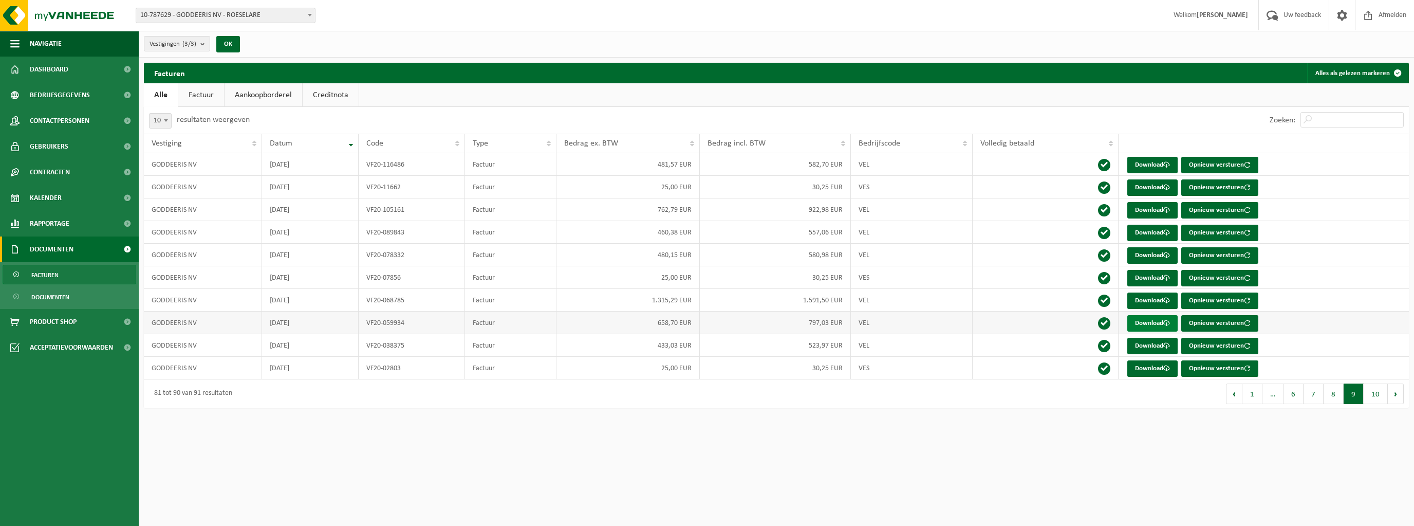
click at [1149, 322] on link "Download" at bounding box center [1153, 323] width 50 height 16
click at [1152, 344] on link "Download" at bounding box center [1153, 346] width 50 height 16
click at [1157, 367] on link "Download" at bounding box center [1153, 368] width 50 height 16
click at [1375, 394] on button "10" at bounding box center [1376, 393] width 24 height 21
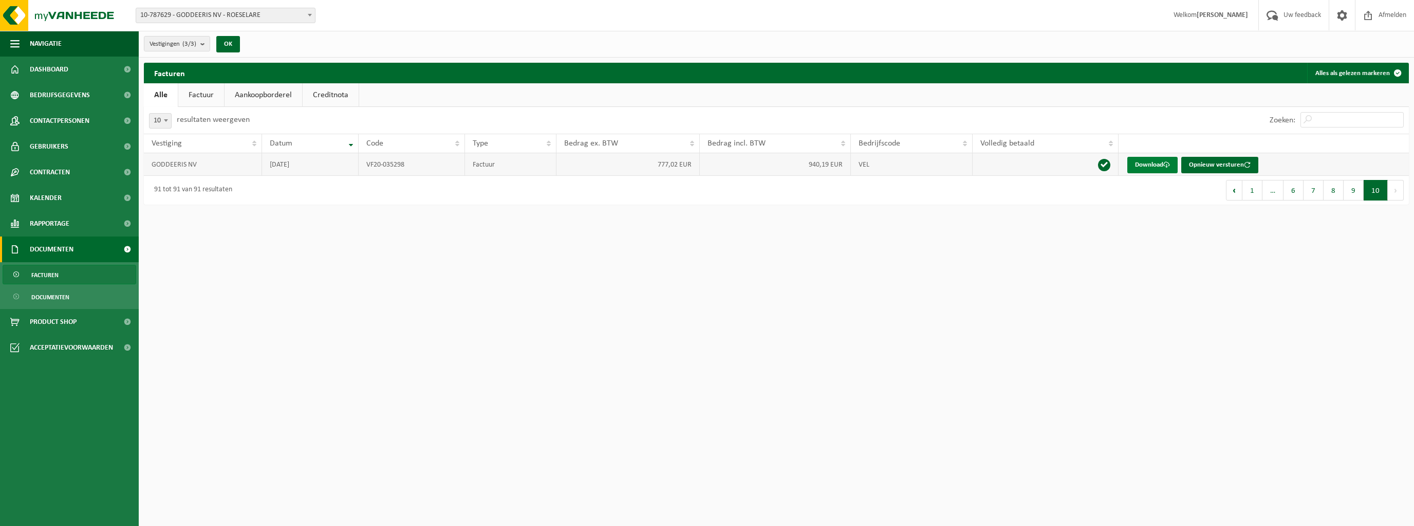
click at [1143, 161] on link "Download" at bounding box center [1153, 165] width 50 height 16
click at [160, 94] on link "Alle" at bounding box center [161, 95] width 34 height 24
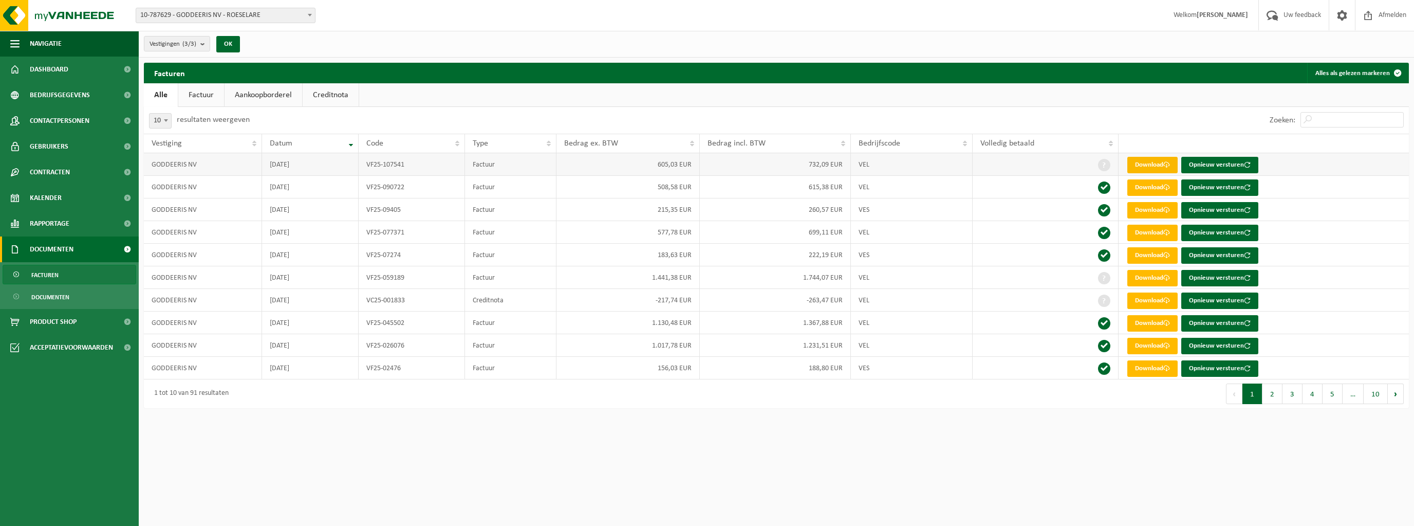
click at [1153, 163] on link "Download" at bounding box center [1153, 165] width 50 height 16
click at [1148, 189] on link "Download" at bounding box center [1153, 187] width 50 height 16
click at [1155, 205] on link "Download" at bounding box center [1153, 210] width 50 height 16
click at [1163, 235] on link "Download" at bounding box center [1153, 233] width 50 height 16
click at [1150, 254] on link "Download" at bounding box center [1153, 255] width 50 height 16
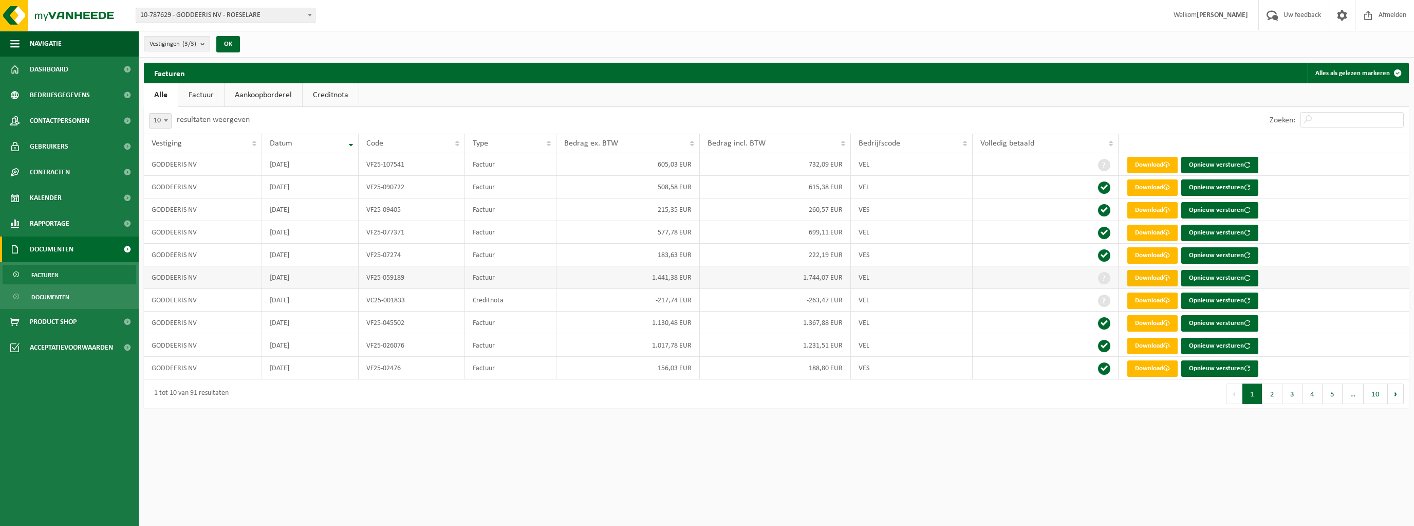
click at [1139, 276] on link "Download" at bounding box center [1153, 278] width 50 height 16
click at [1139, 296] on link "Download" at bounding box center [1153, 300] width 50 height 16
click at [1151, 323] on link "Download" at bounding box center [1153, 323] width 50 height 16
click at [1164, 344] on link "Download" at bounding box center [1153, 346] width 50 height 16
click at [1147, 365] on link "Download" at bounding box center [1153, 368] width 50 height 16
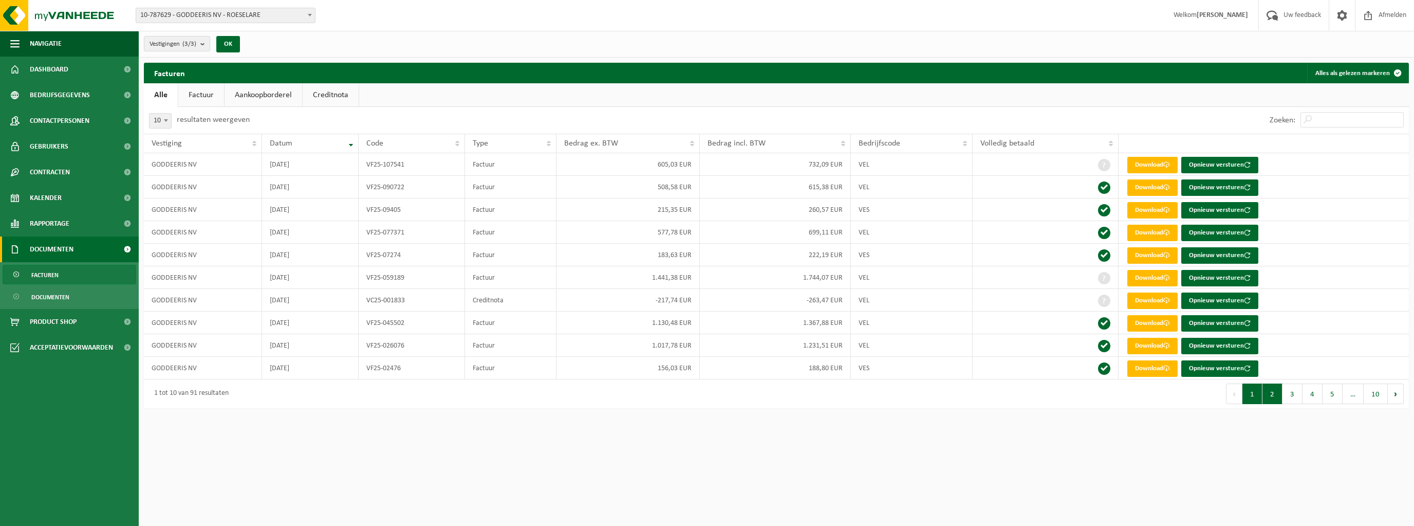
click at [1268, 393] on button "2" at bounding box center [1273, 393] width 20 height 21
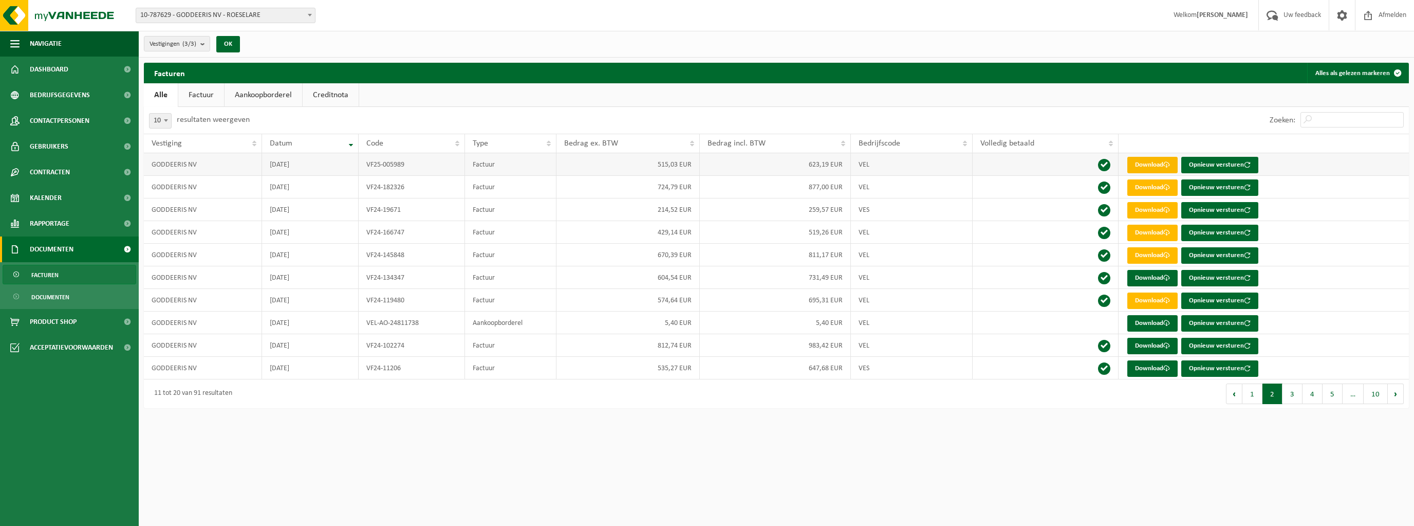
click at [1138, 160] on link "Download" at bounding box center [1153, 165] width 50 height 16
click at [1150, 187] on link "Download" at bounding box center [1153, 187] width 50 height 16
click at [1153, 210] on link "Download" at bounding box center [1153, 210] width 50 height 16
click at [1155, 232] on link "Download" at bounding box center [1153, 233] width 50 height 16
click at [1154, 252] on link "Download" at bounding box center [1153, 255] width 50 height 16
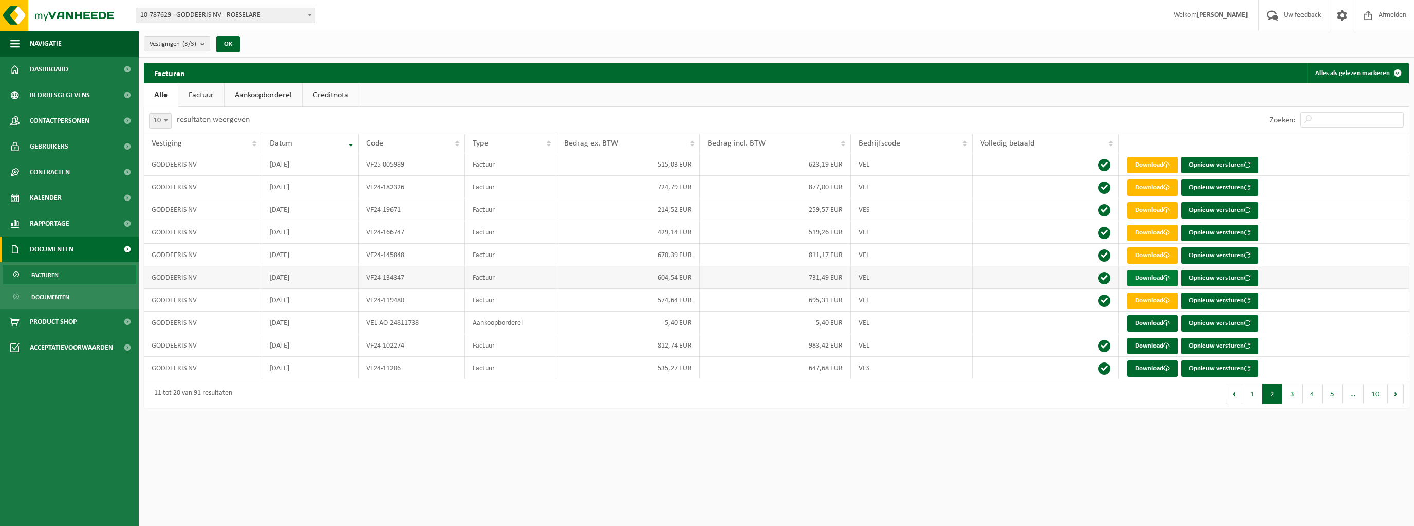
click at [1154, 275] on link "Download" at bounding box center [1153, 278] width 50 height 16
click at [1146, 293] on link "Download" at bounding box center [1153, 300] width 50 height 16
click at [1142, 318] on link "Download" at bounding box center [1153, 323] width 50 height 16
click at [1152, 317] on link "Download" at bounding box center [1153, 323] width 50 height 16
click at [1146, 346] on link "Download" at bounding box center [1153, 346] width 50 height 16
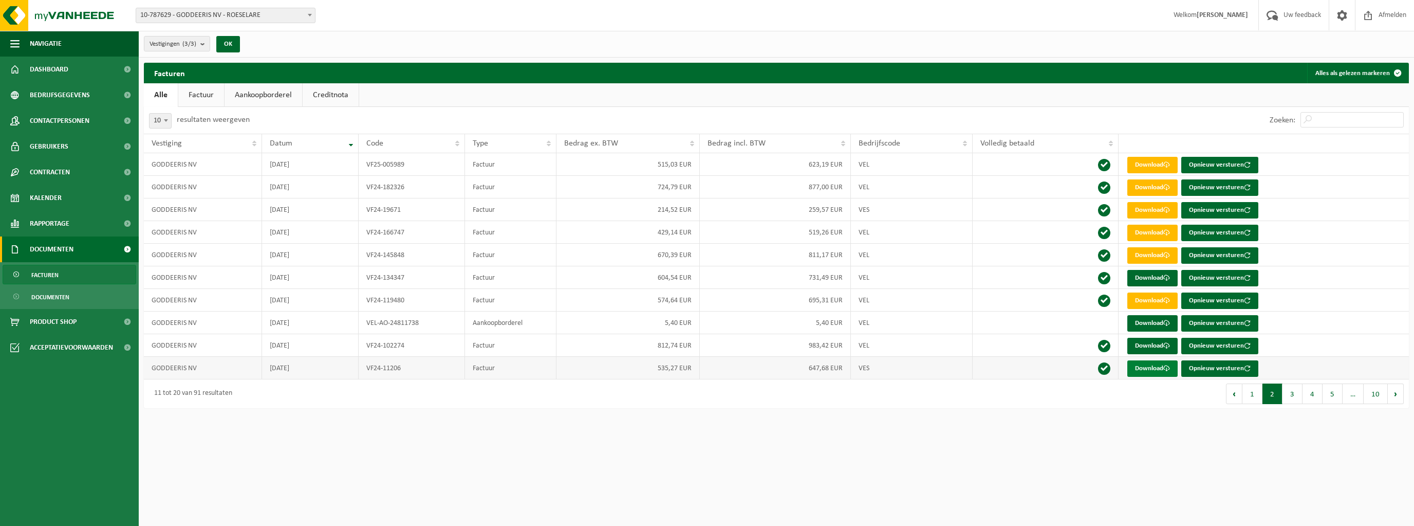
click at [1144, 366] on link "Download" at bounding box center [1153, 368] width 50 height 16
click at [1291, 391] on button "3" at bounding box center [1293, 393] width 20 height 21
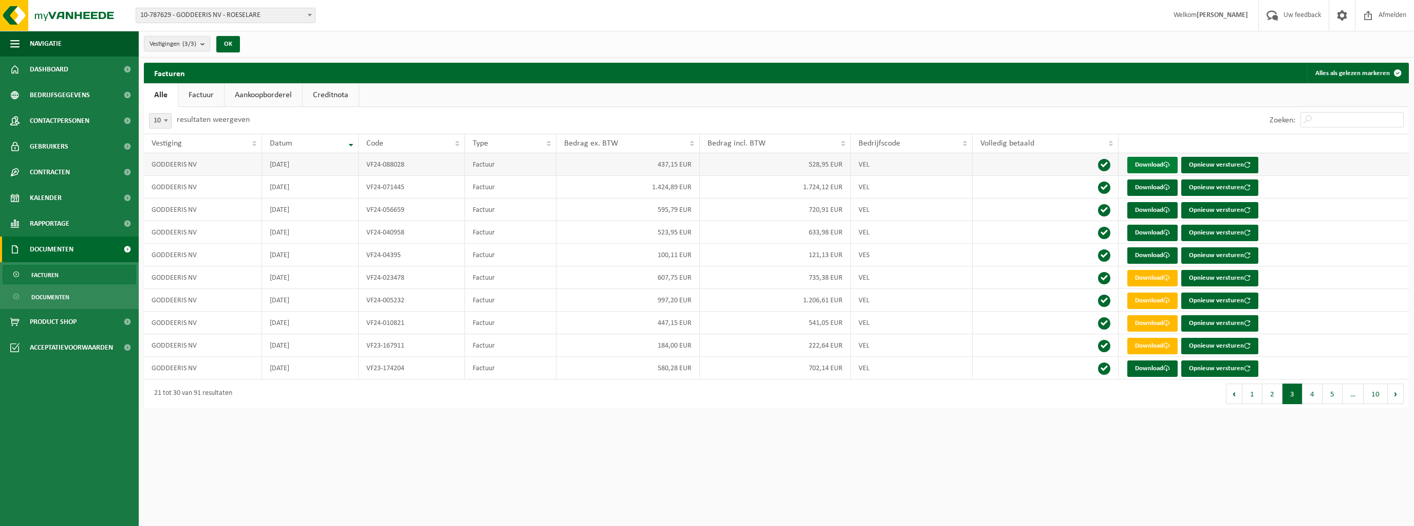
click at [1129, 160] on link "Download" at bounding box center [1153, 165] width 50 height 16
click at [1273, 385] on button "2" at bounding box center [1273, 393] width 20 height 21
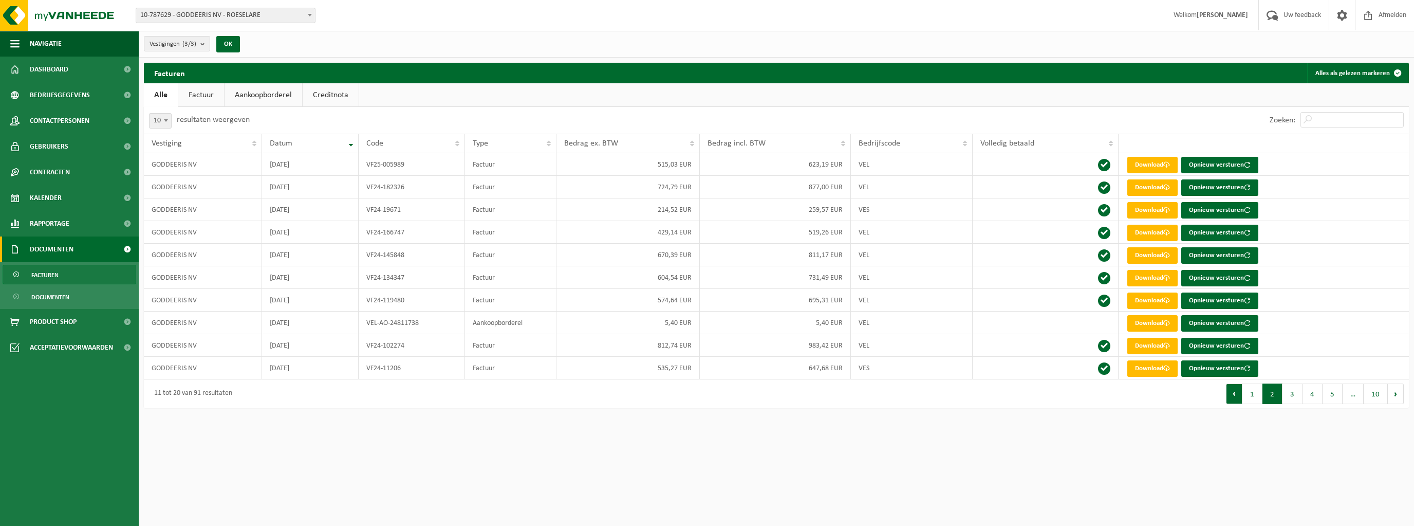
click at [1234, 388] on button "Vorige" at bounding box center [1234, 393] width 16 height 21
click at [1297, 389] on button "3" at bounding box center [1293, 393] width 20 height 21
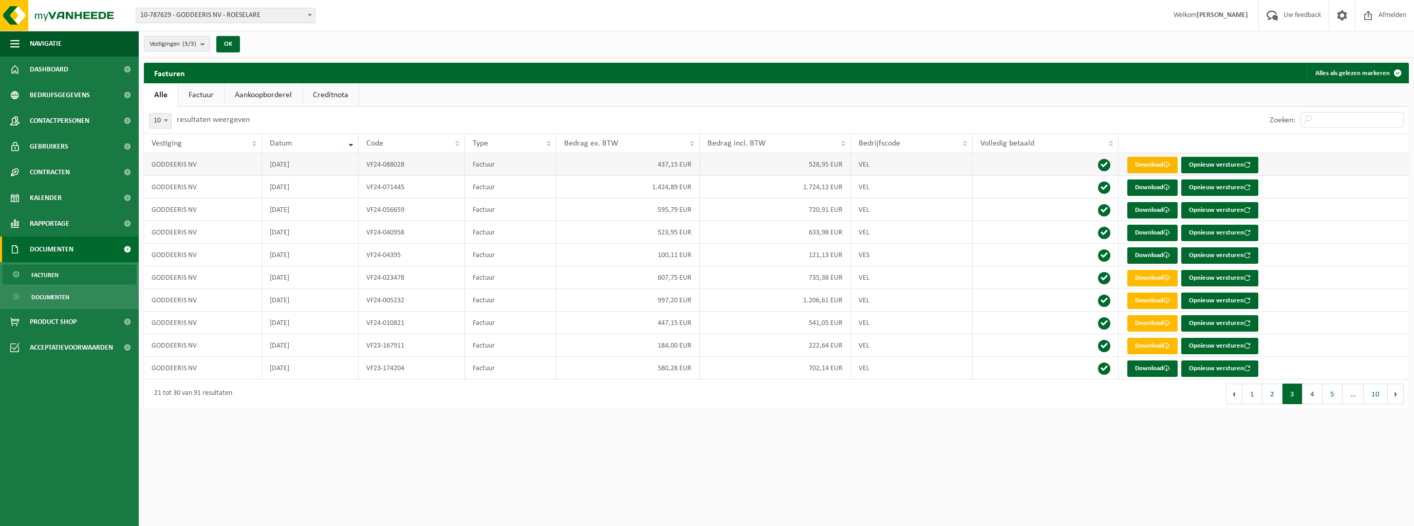
click at [1151, 169] on link "Download" at bounding box center [1153, 165] width 50 height 16
click at [1141, 190] on link "Download" at bounding box center [1153, 187] width 50 height 16
click at [1142, 208] on link "Download" at bounding box center [1153, 210] width 50 height 16
click at [1155, 230] on link "Download" at bounding box center [1153, 233] width 50 height 16
click at [1165, 252] on span at bounding box center [1167, 255] width 7 height 7
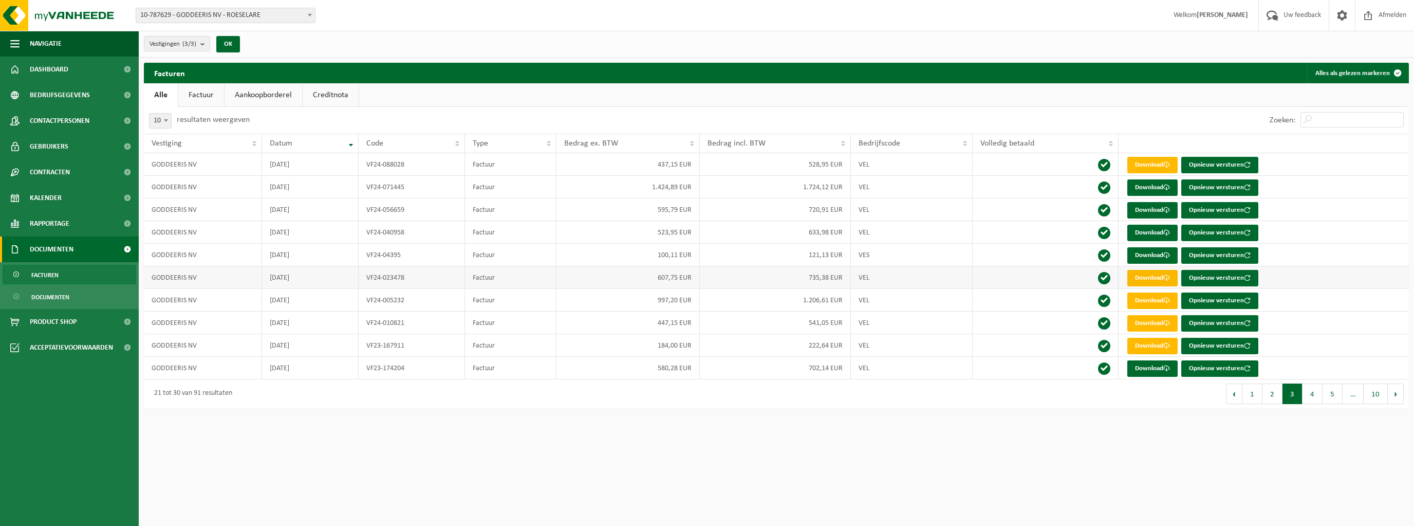
click at [1144, 278] on link "Download" at bounding box center [1153, 278] width 50 height 16
click at [1249, 396] on button "1" at bounding box center [1253, 393] width 20 height 21
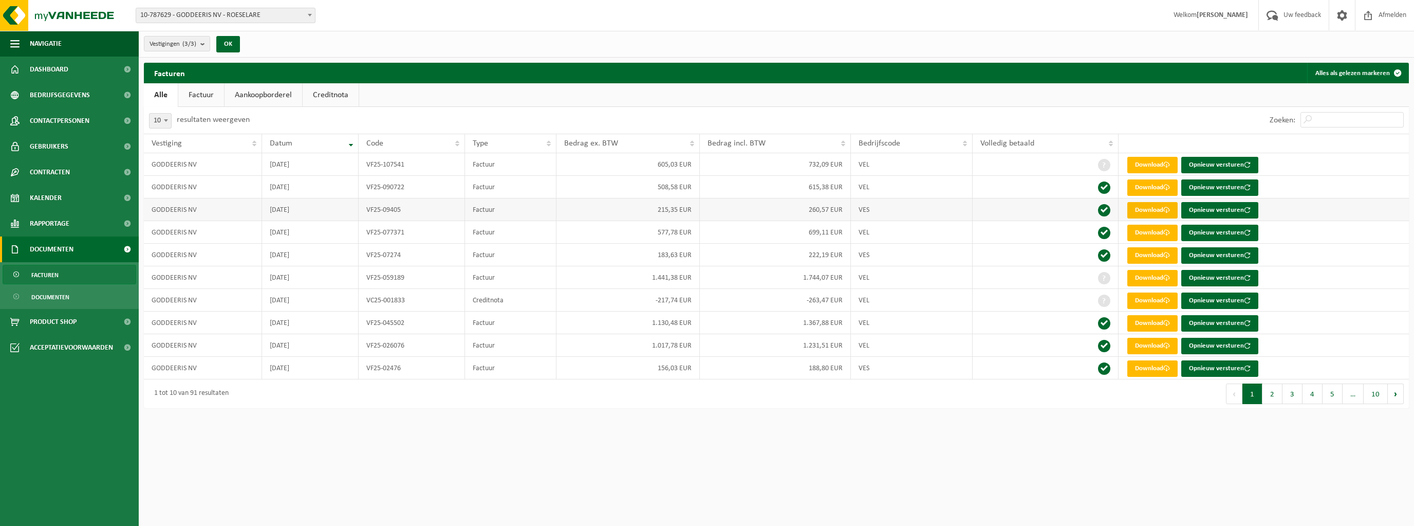
click at [1138, 207] on link "Download" at bounding box center [1153, 210] width 50 height 16
click at [1159, 185] on link "Download" at bounding box center [1153, 187] width 50 height 16
click at [359, 167] on td "VF25-107541" at bounding box center [412, 164] width 107 height 23
click at [1144, 160] on link "Download" at bounding box center [1153, 165] width 50 height 16
